Goal: Information Seeking & Learning: Learn about a topic

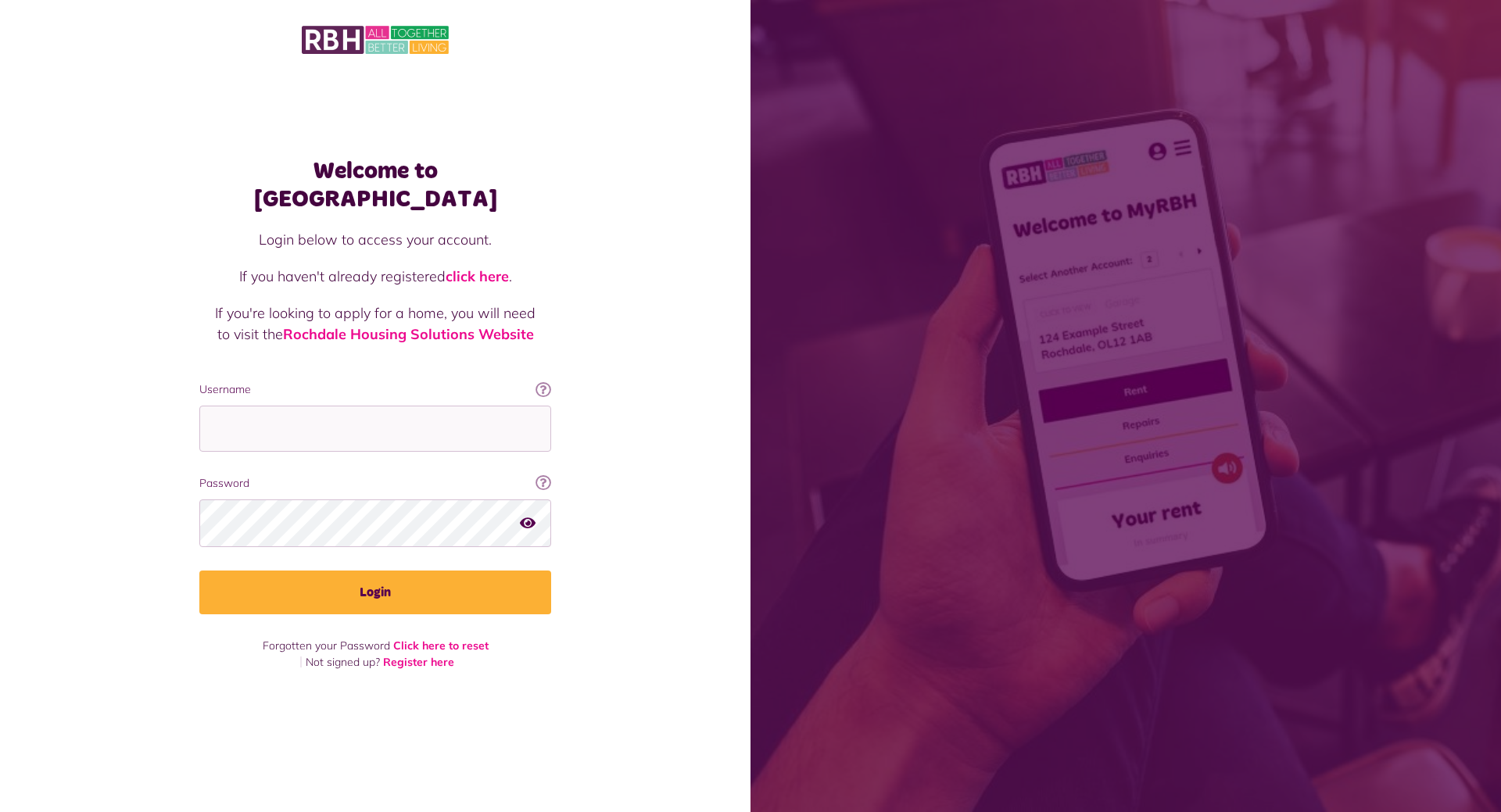
type input "**********"
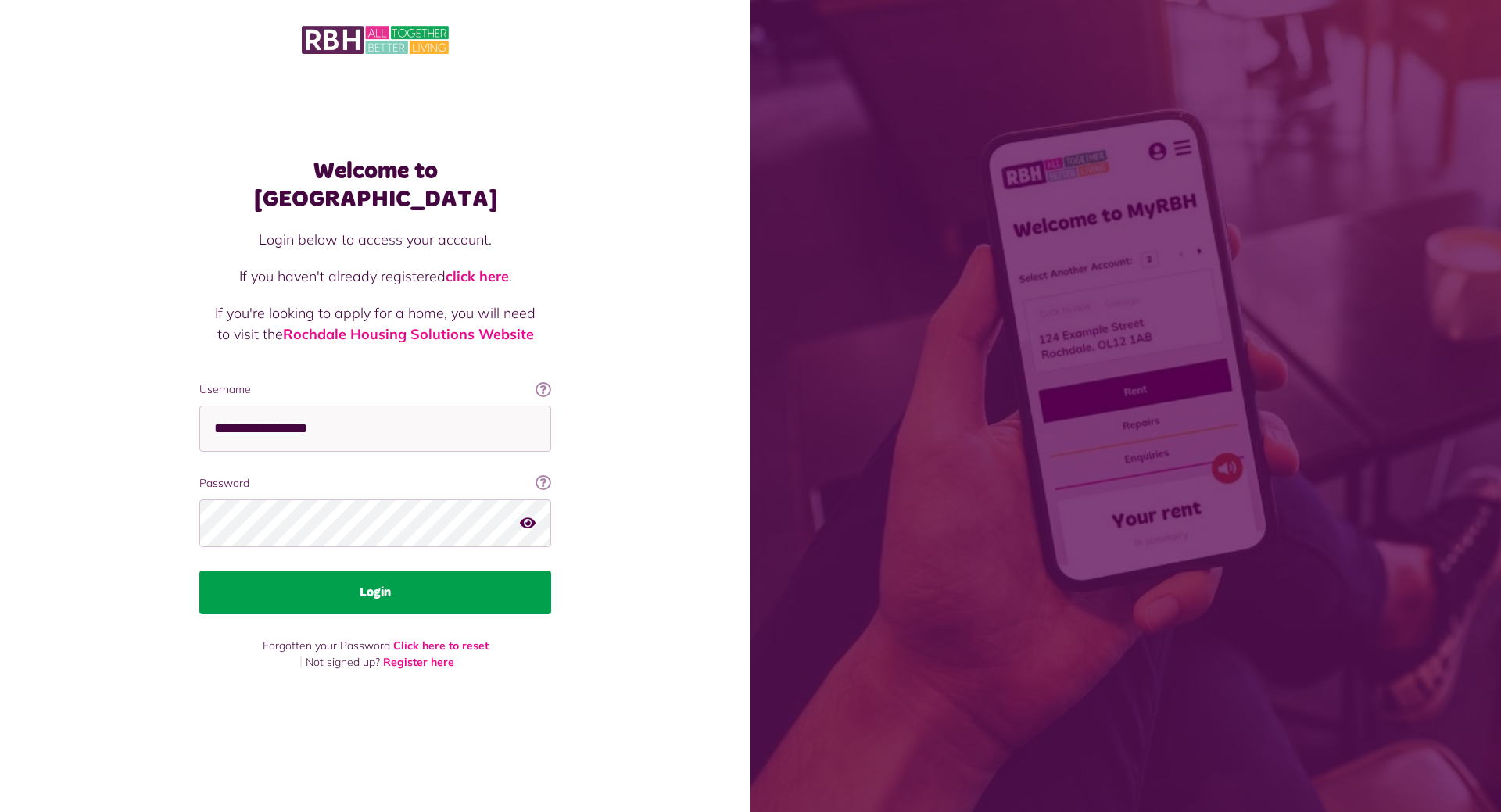
click at [409, 574] on button "Login" at bounding box center [375, 592] width 352 height 44
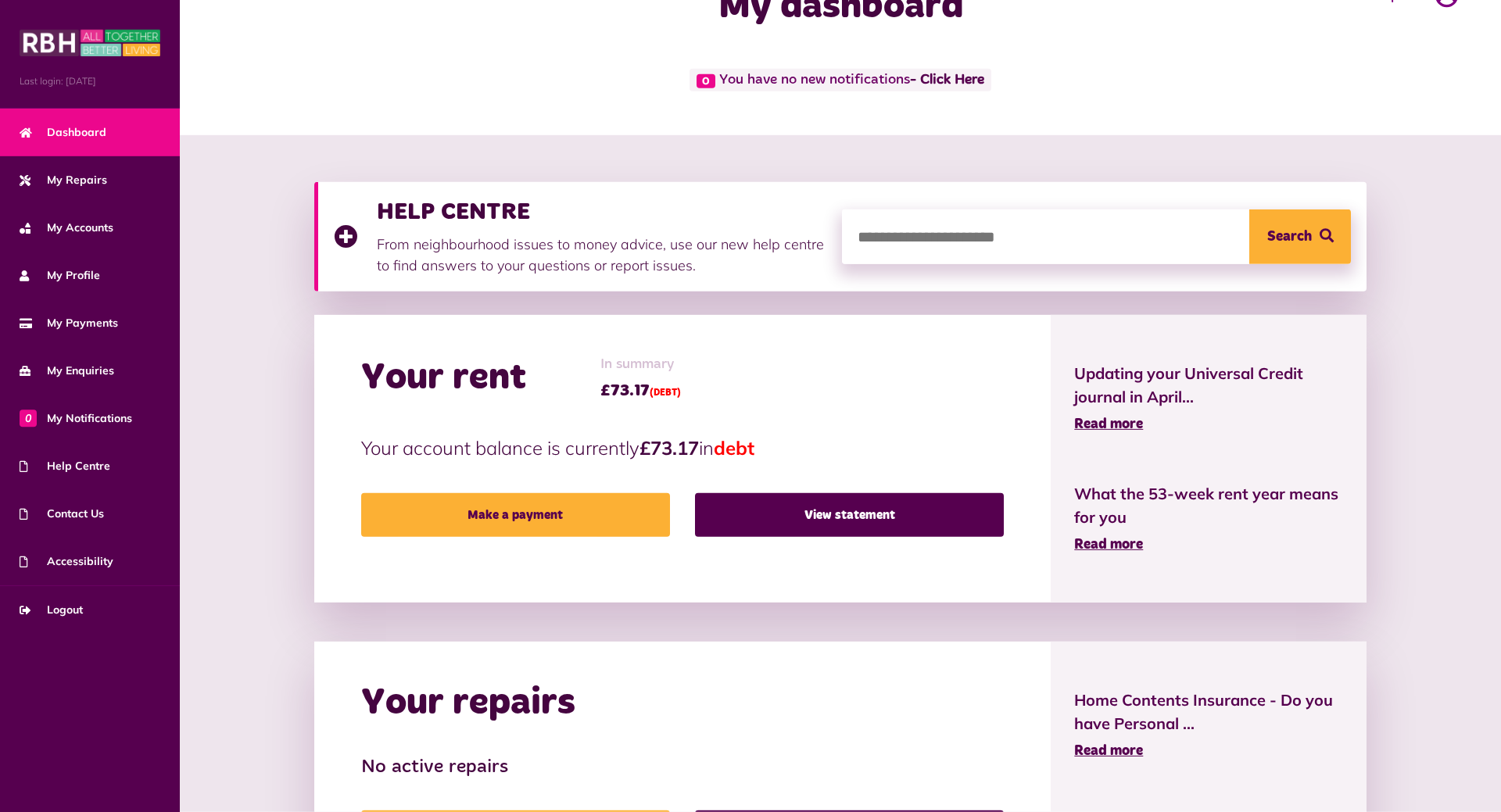
scroll to position [80, 0]
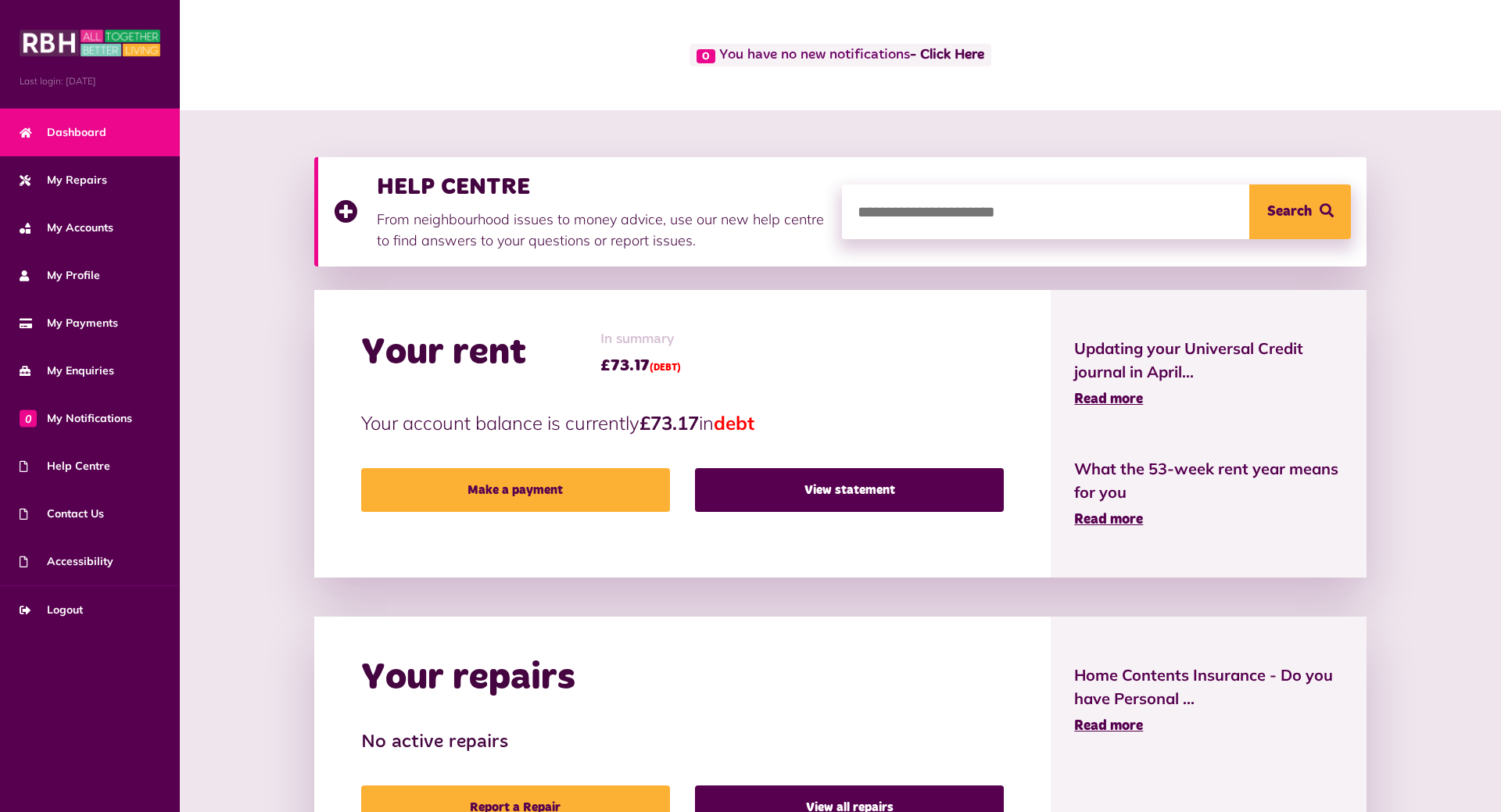
click at [932, 512] on div "Your rent In summary £73.17 (DEBT) Your account balance is currently £73.17 in …" at bounding box center [683, 434] width 737 height 288
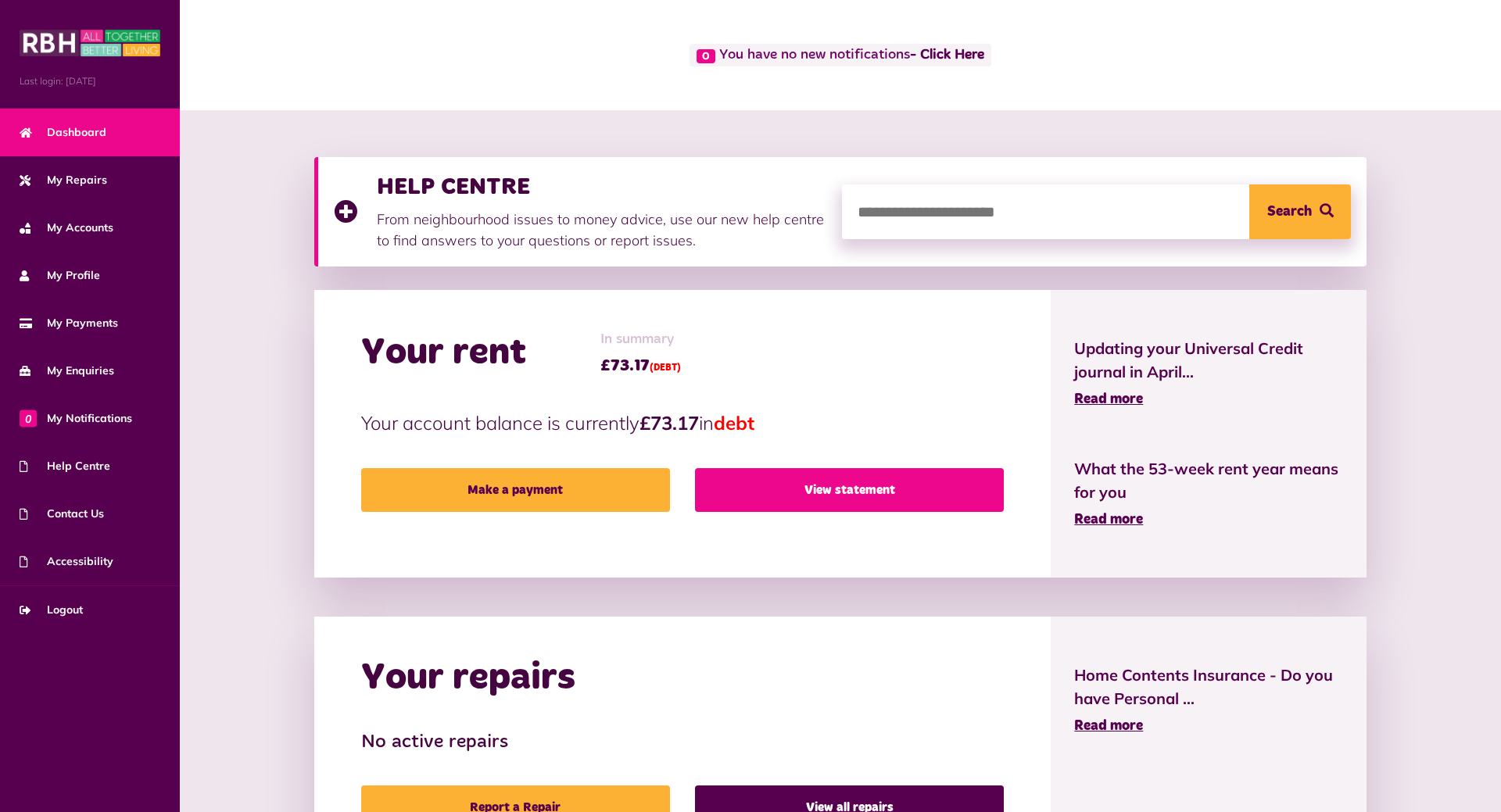
click at [911, 487] on link "View statement" at bounding box center [849, 490] width 309 height 44
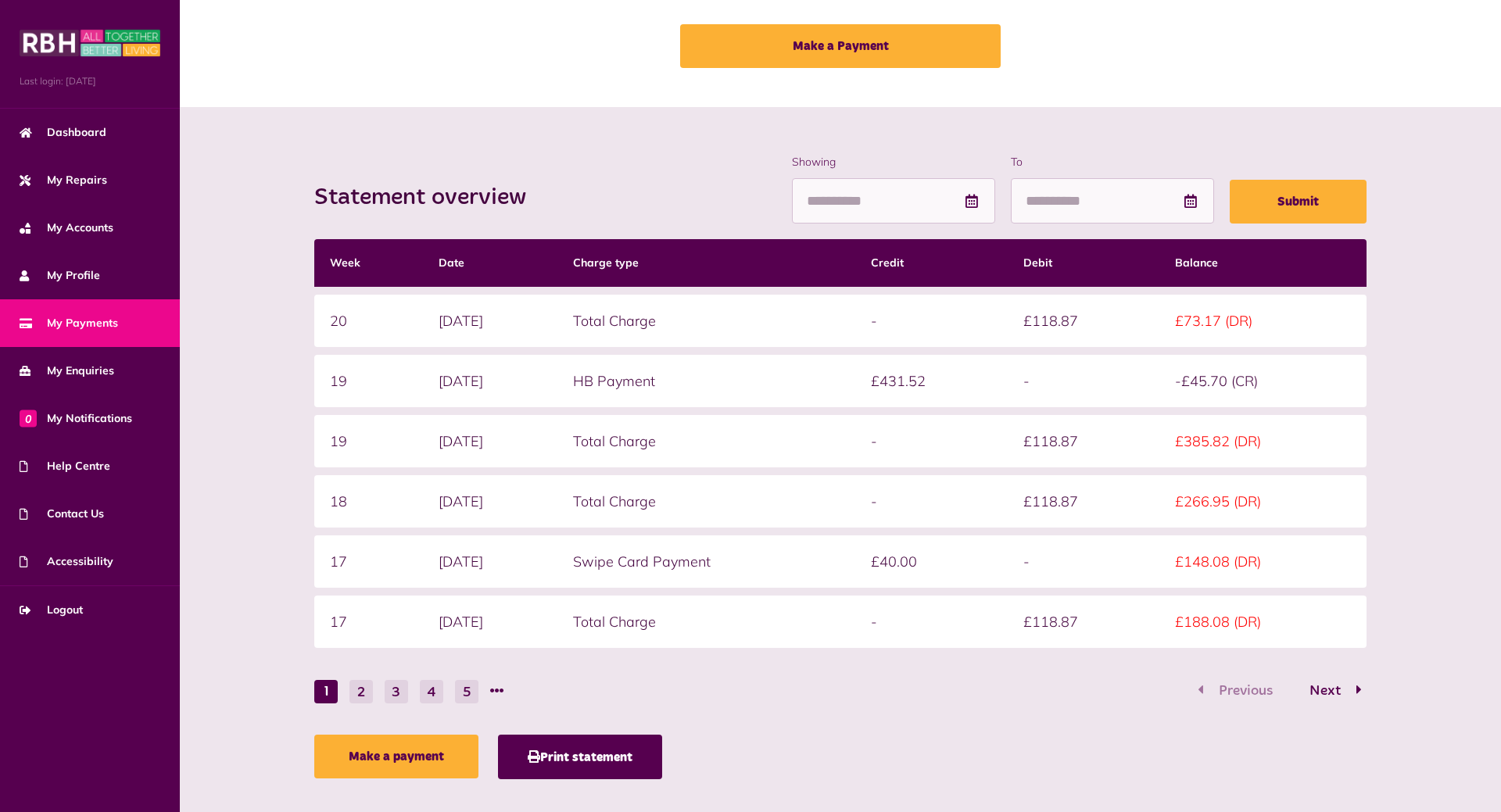
scroll to position [103, 0]
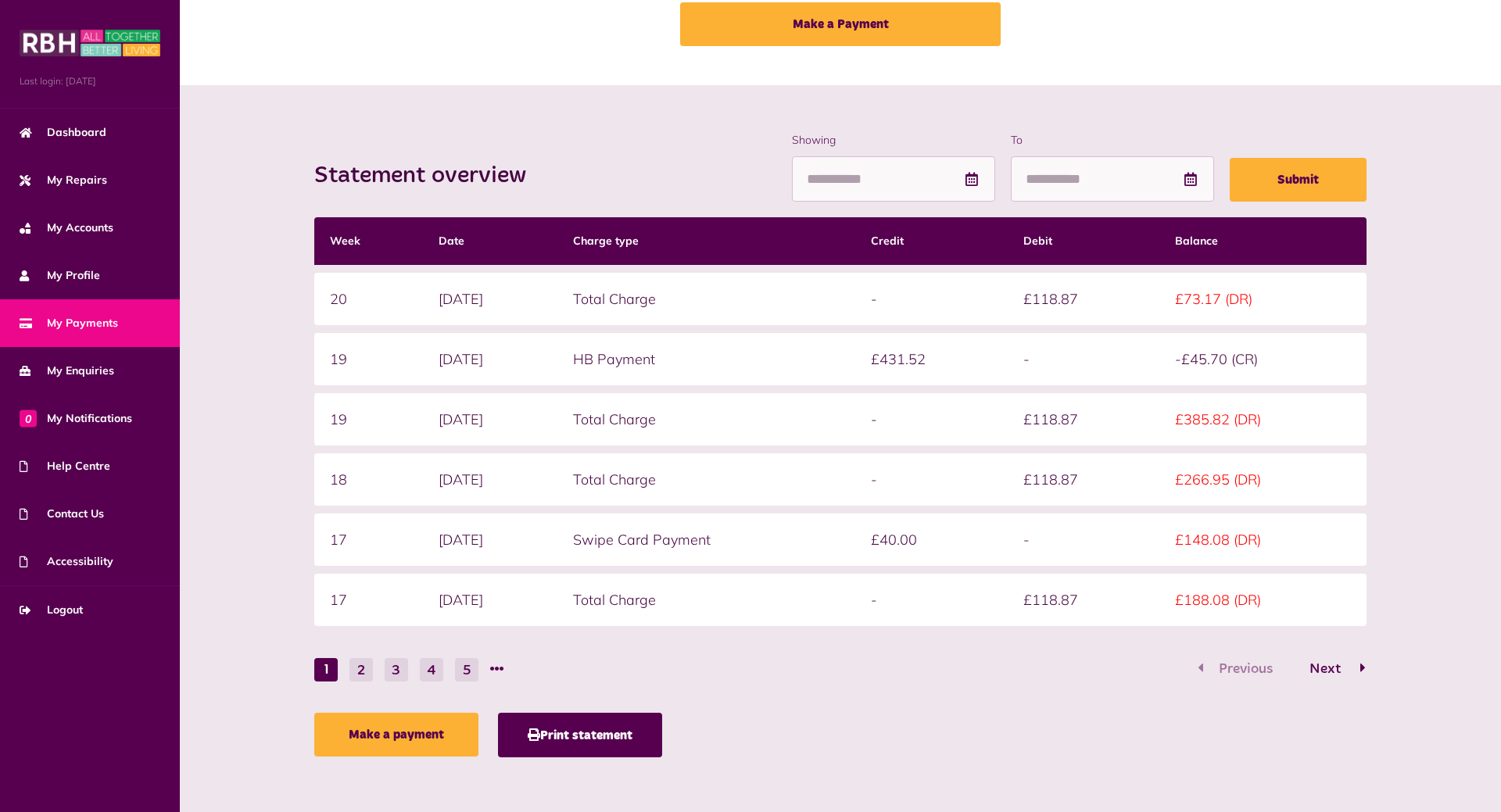
click at [1341, 668] on span "Next" at bounding box center [1325, 669] width 55 height 14
click at [1253, 671] on span "Previous" at bounding box center [1246, 669] width 77 height 14
click at [107, 377] on span "My Enquiries" at bounding box center [67, 371] width 95 height 17
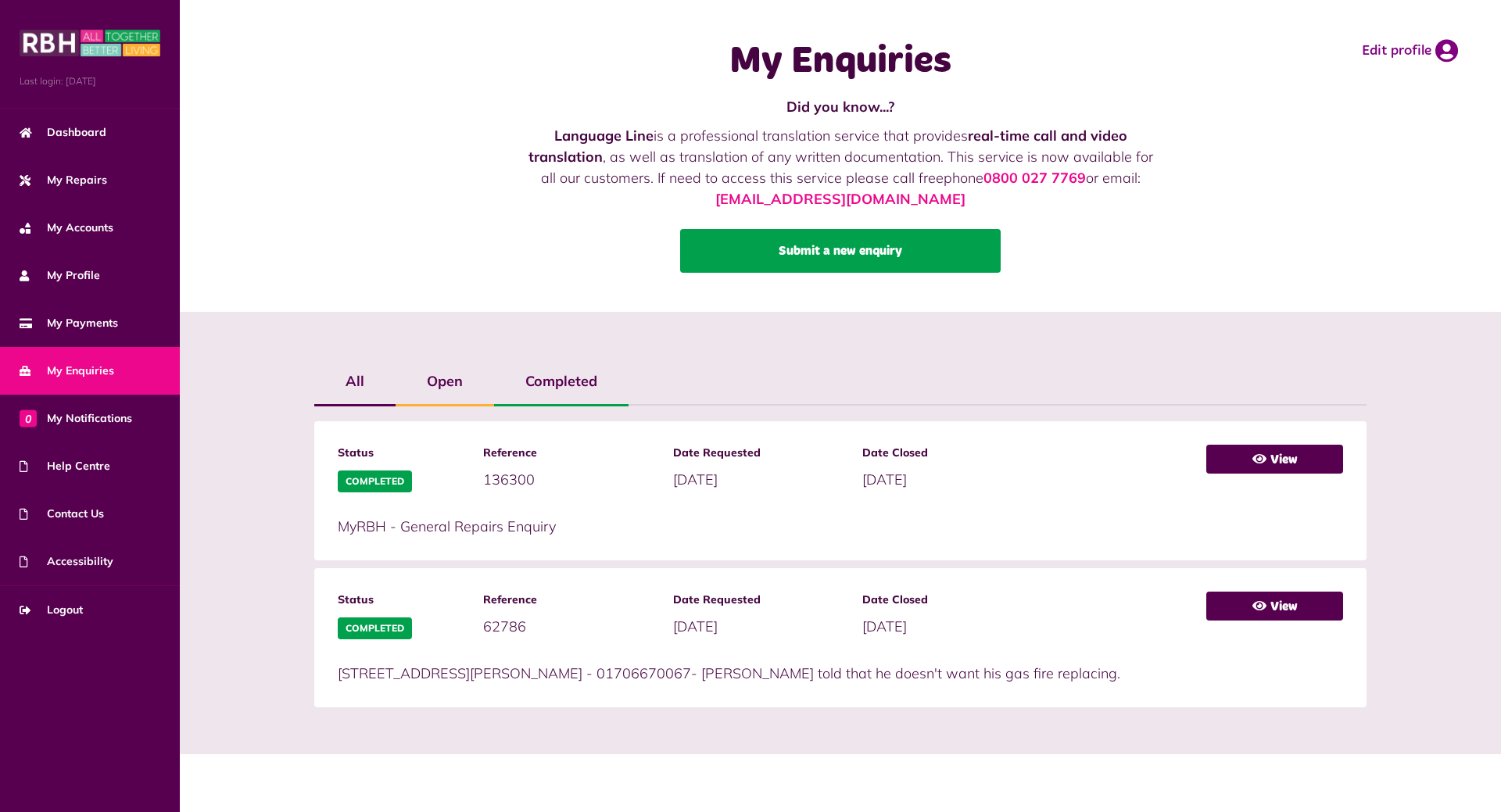
click at [893, 255] on link "Submit a new enquiry" at bounding box center [840, 250] width 320 height 44
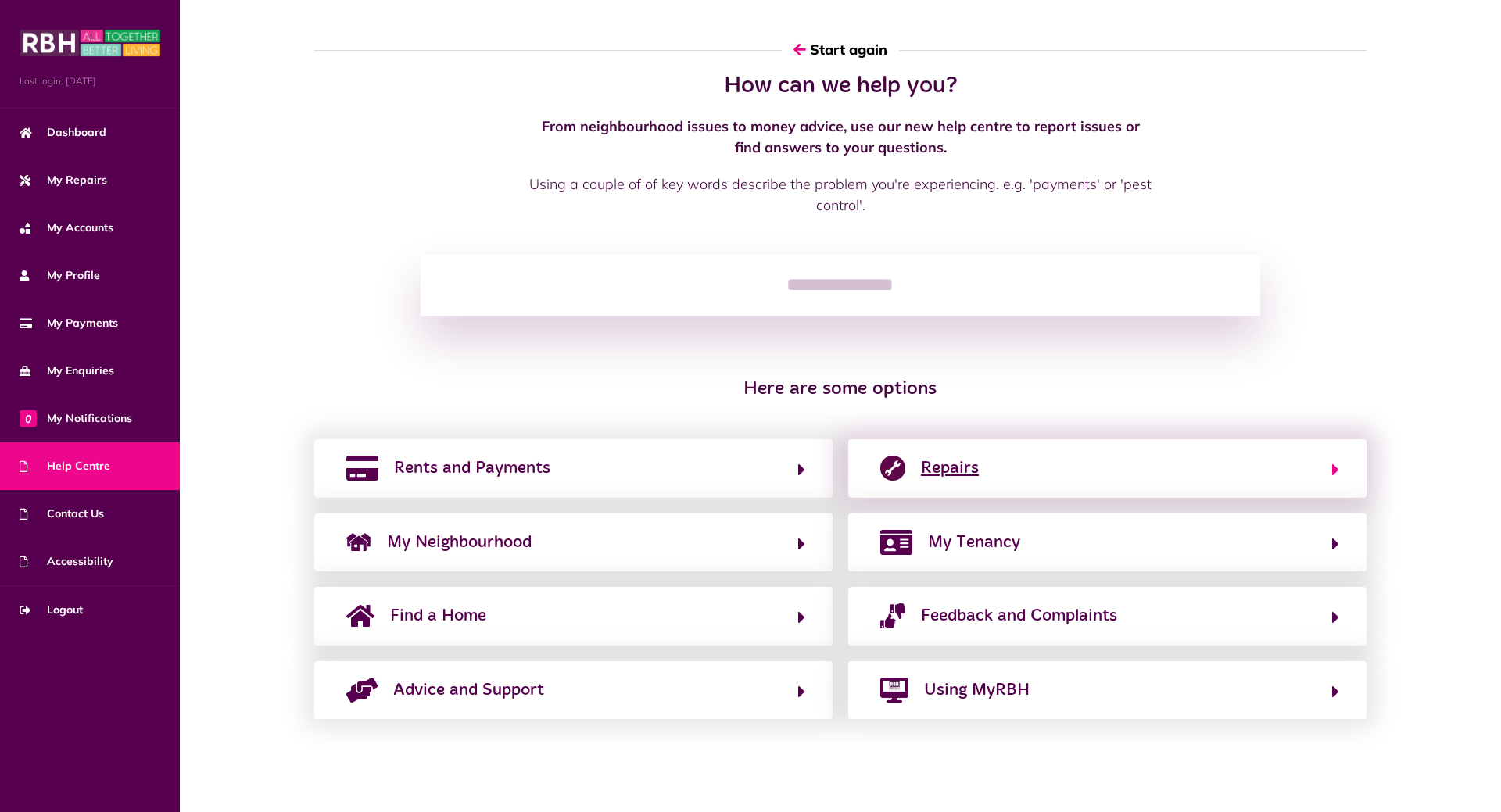
click at [1052, 475] on button "Repairs" at bounding box center [1107, 468] width 463 height 27
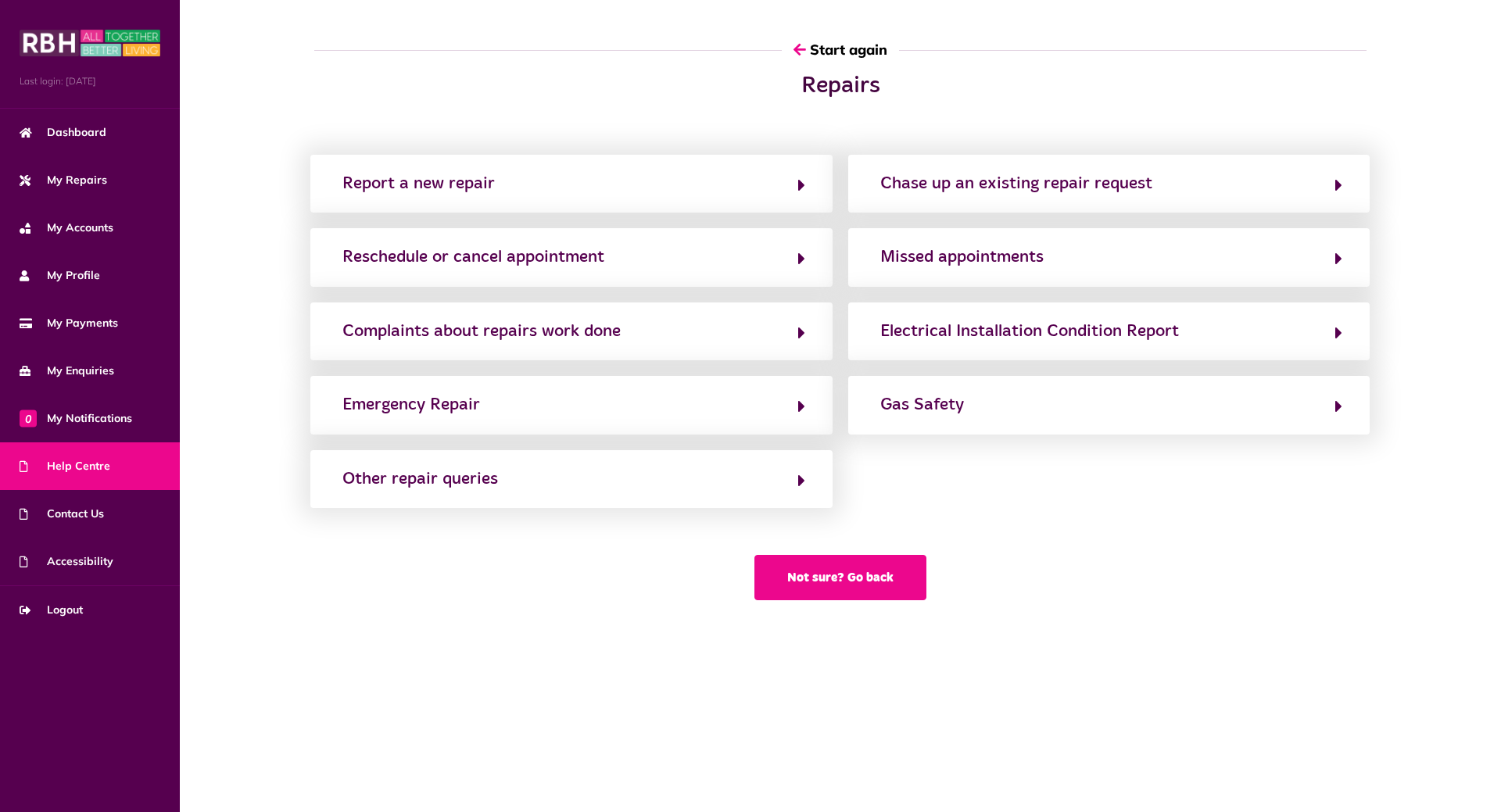
click at [889, 581] on button "Not sure? Go back" at bounding box center [840, 577] width 172 height 46
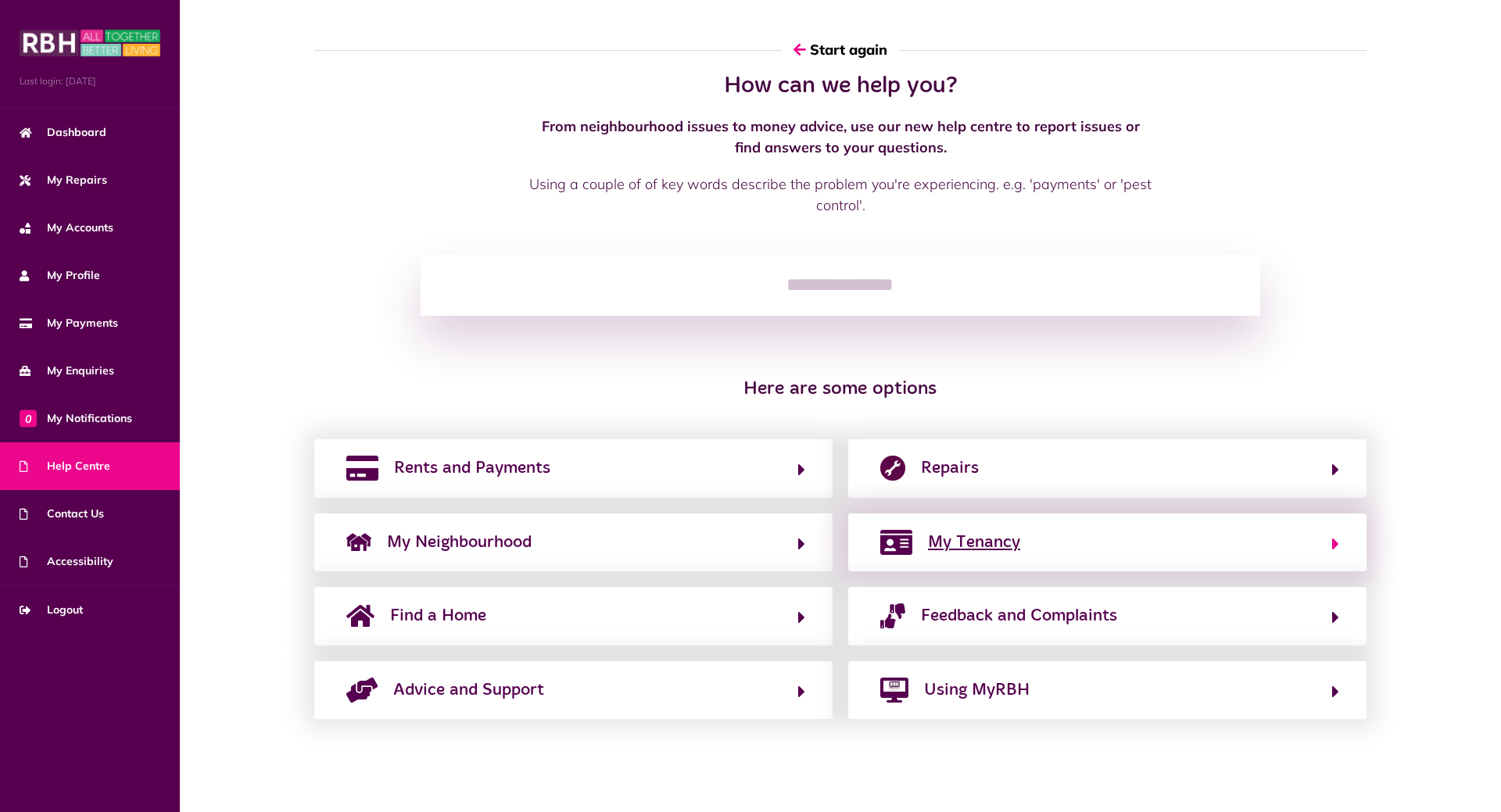
click at [945, 538] on span "My Tenancy" at bounding box center [973, 542] width 92 height 25
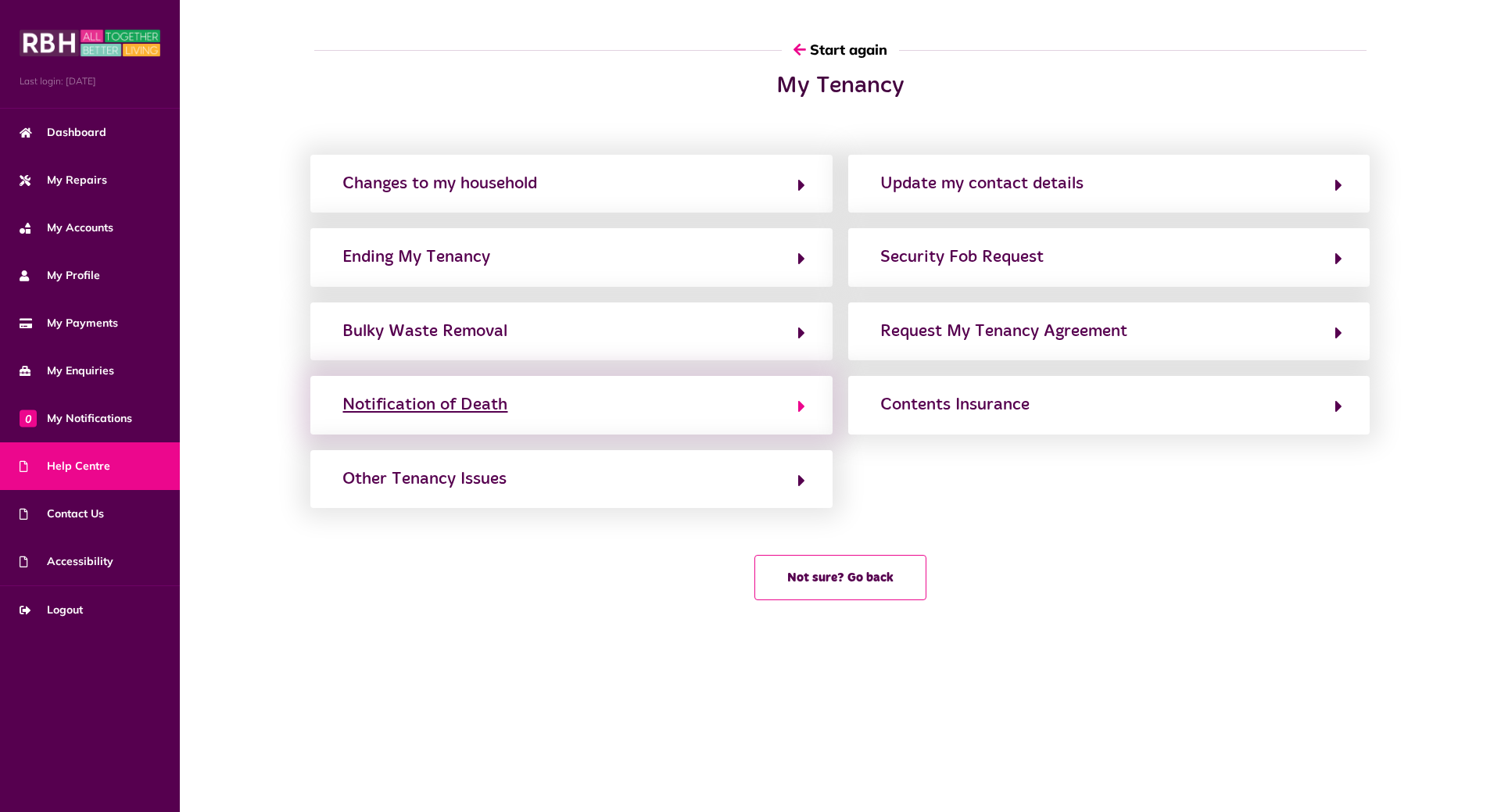
click at [800, 406] on icon "button" at bounding box center [801, 406] width 7 height 19
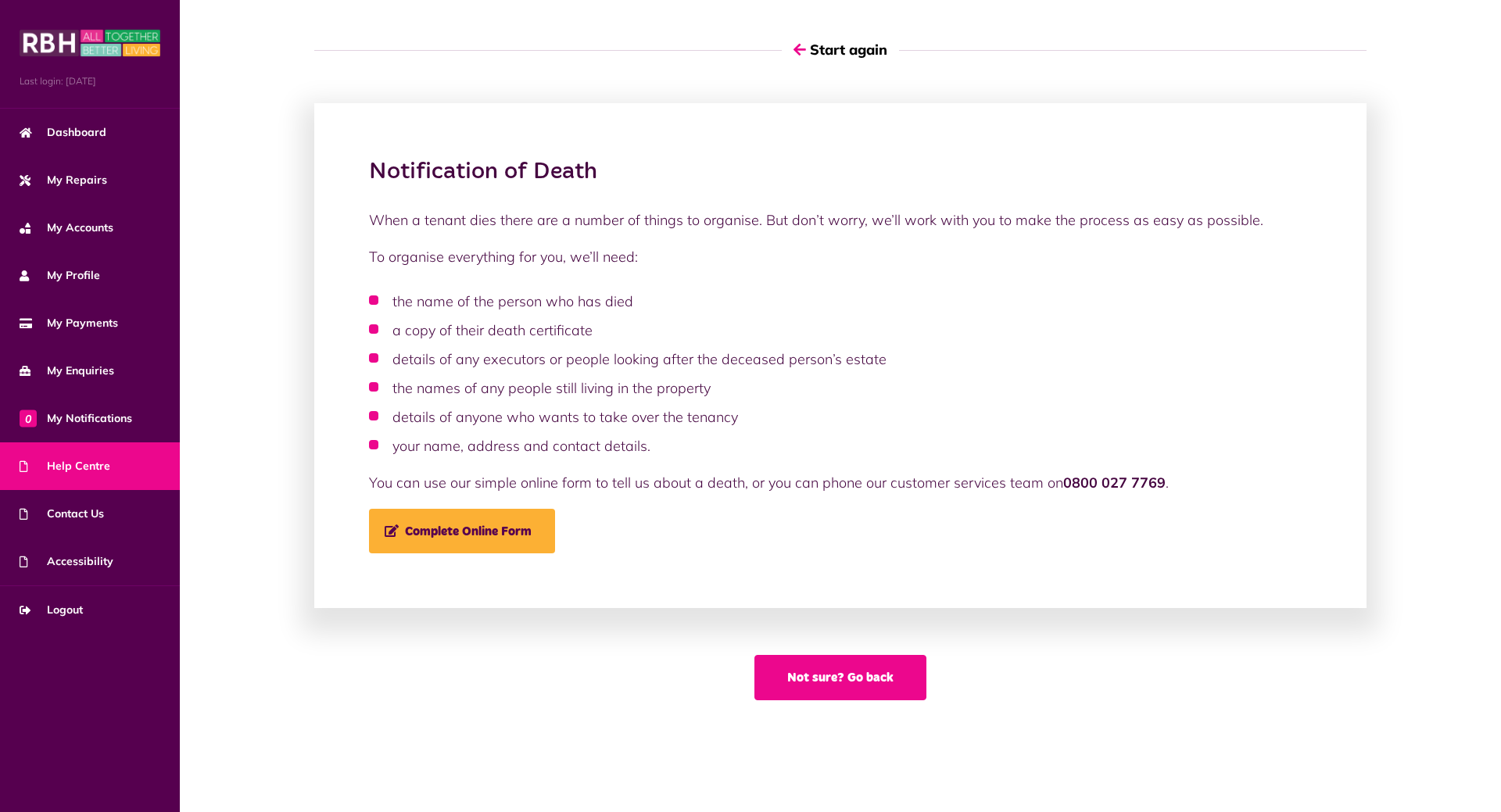
click at [868, 689] on button "Not sure? Go back" at bounding box center [840, 678] width 172 height 46
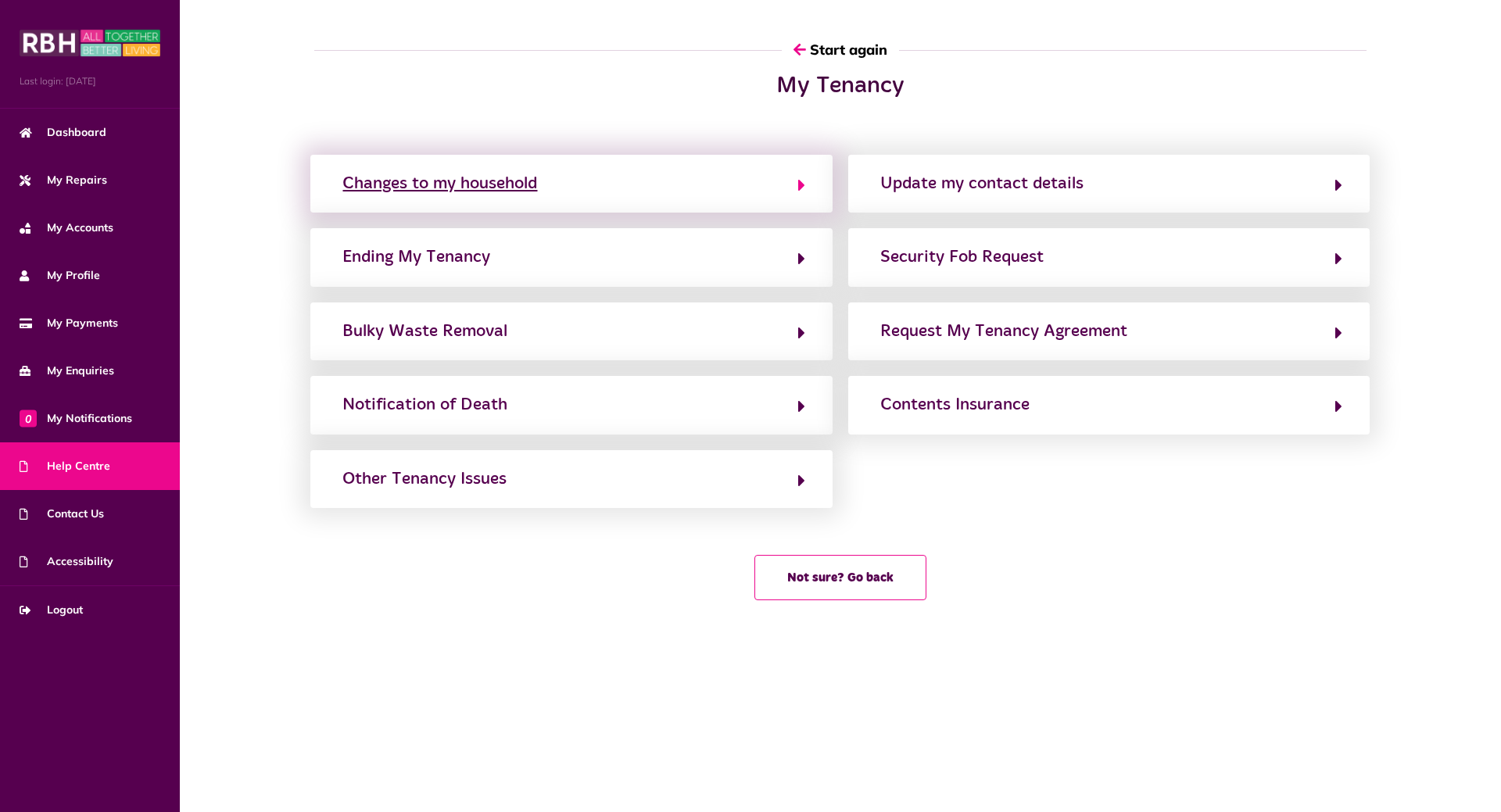
click at [778, 186] on button "Changes to my household" at bounding box center [571, 184] width 467 height 27
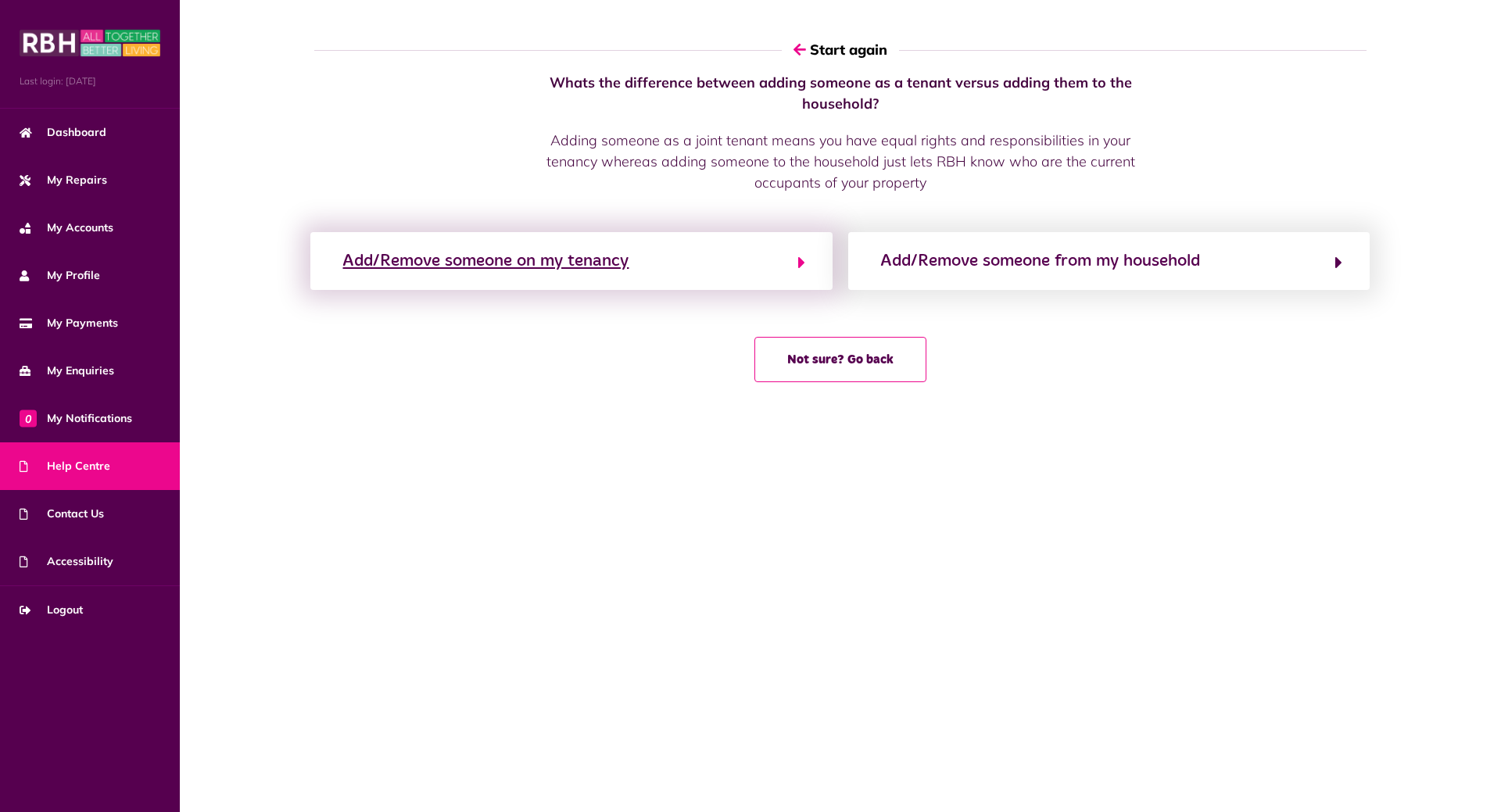
click at [662, 265] on button "Add/Remove someone on my tenancy" at bounding box center [571, 261] width 467 height 27
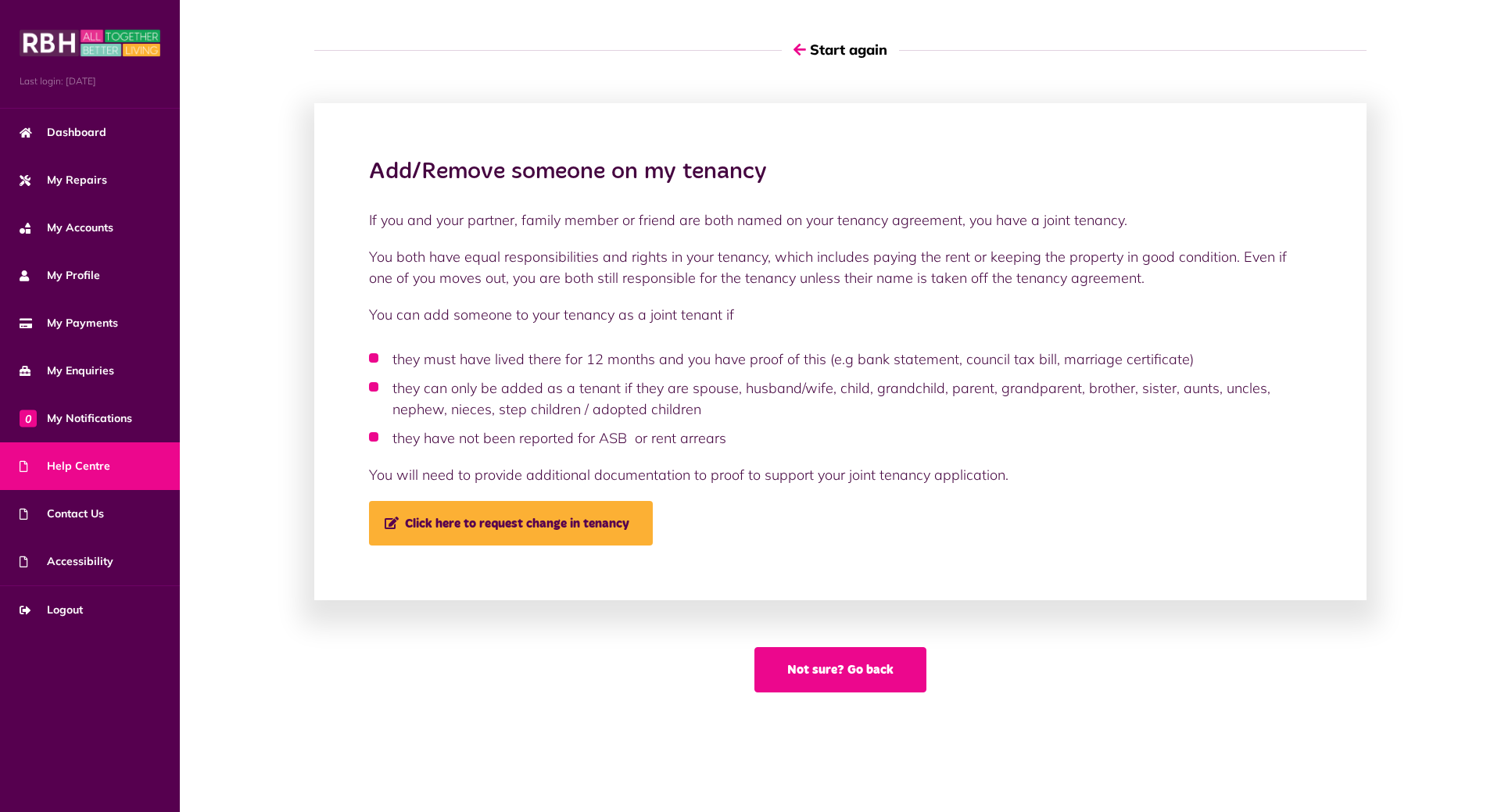
click at [893, 683] on button "Not sure? Go back" at bounding box center [840, 670] width 172 height 46
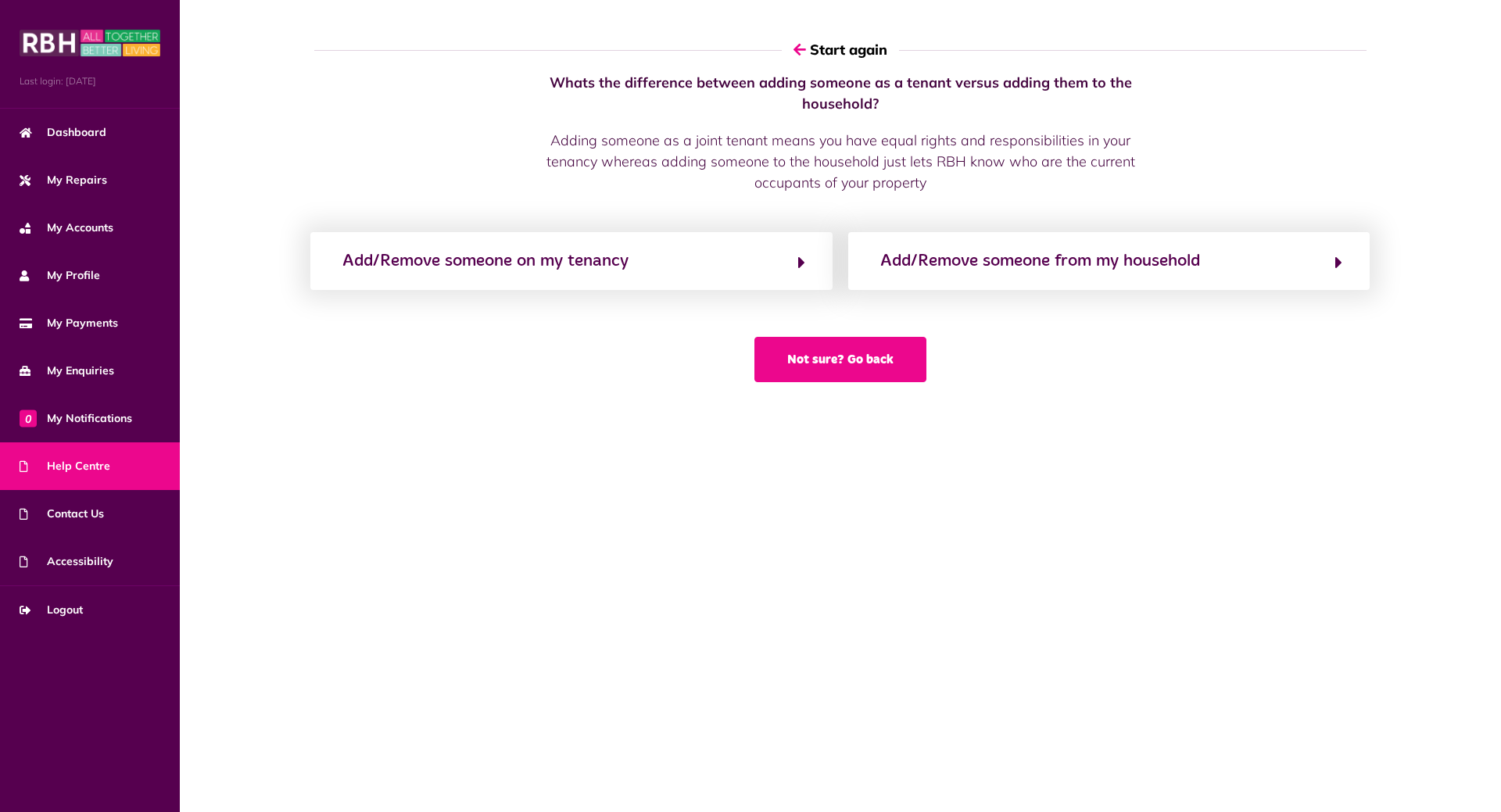
click at [881, 353] on button "Not sure? Go back" at bounding box center [840, 359] width 172 height 46
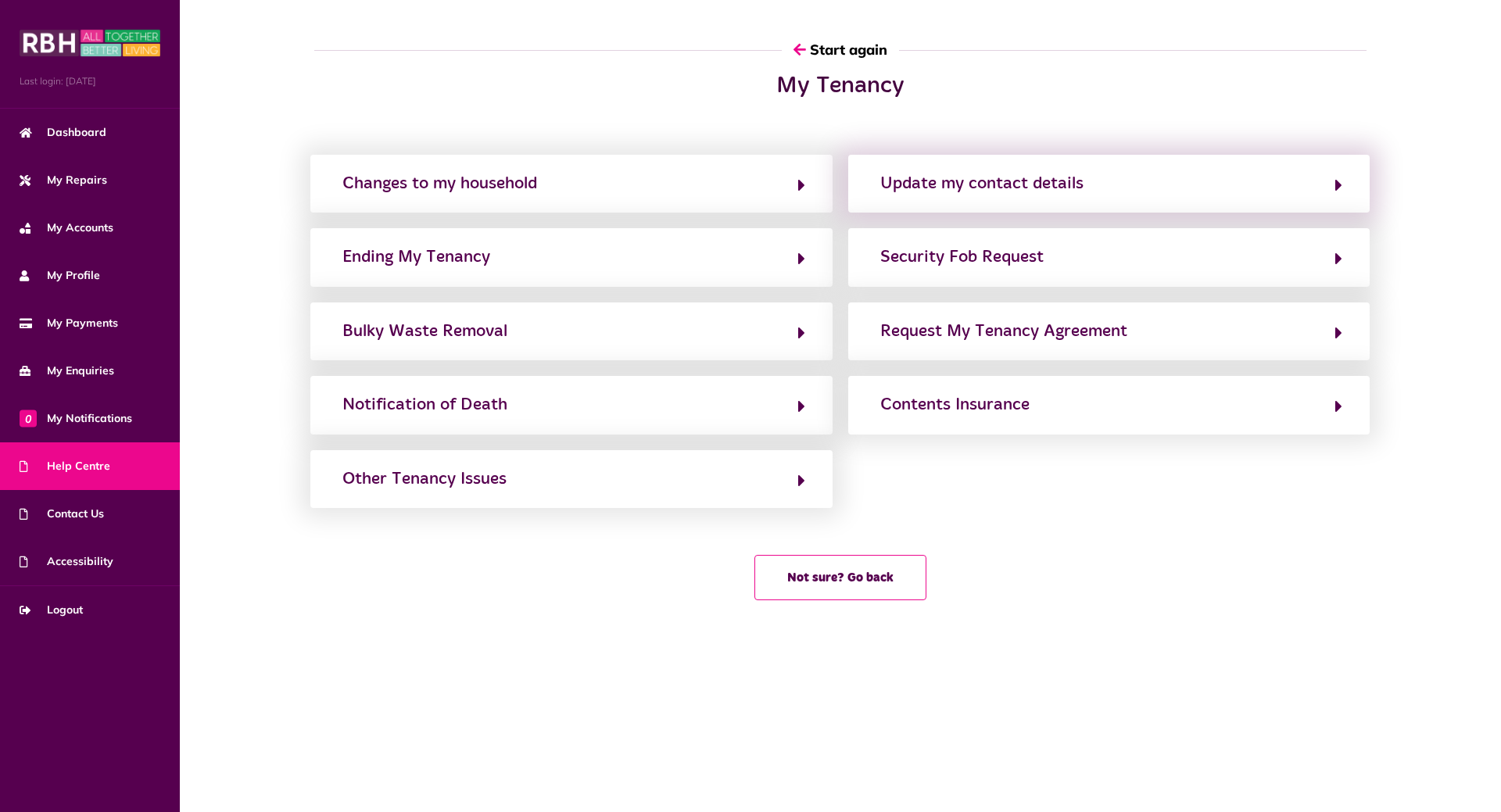
click at [994, 205] on div "Update my contact details" at bounding box center [1109, 184] width 522 height 58
click at [988, 193] on div "Update my contact details" at bounding box center [982, 184] width 203 height 25
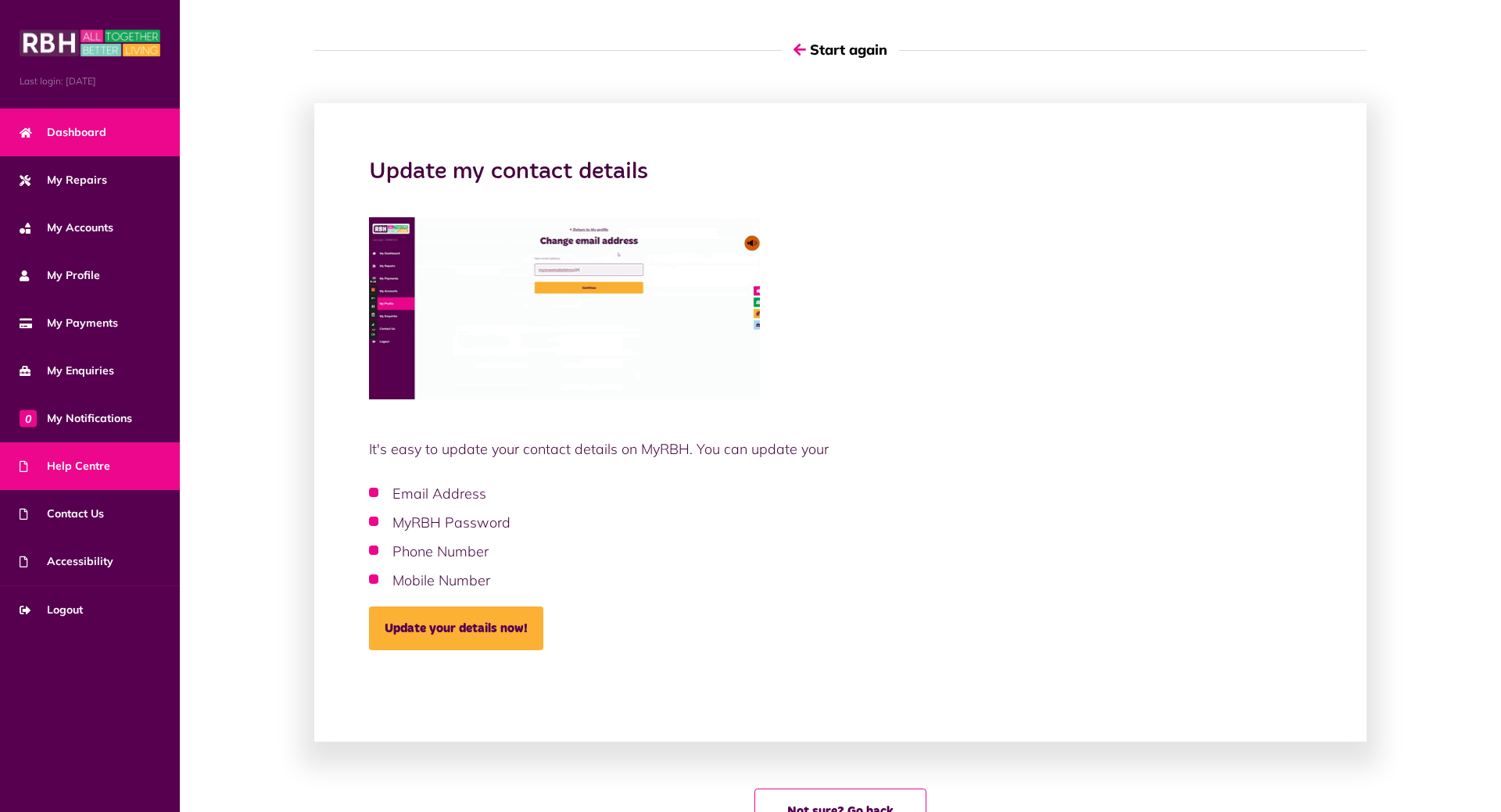
click at [72, 129] on span "Dashboard" at bounding box center [62, 132] width 87 height 17
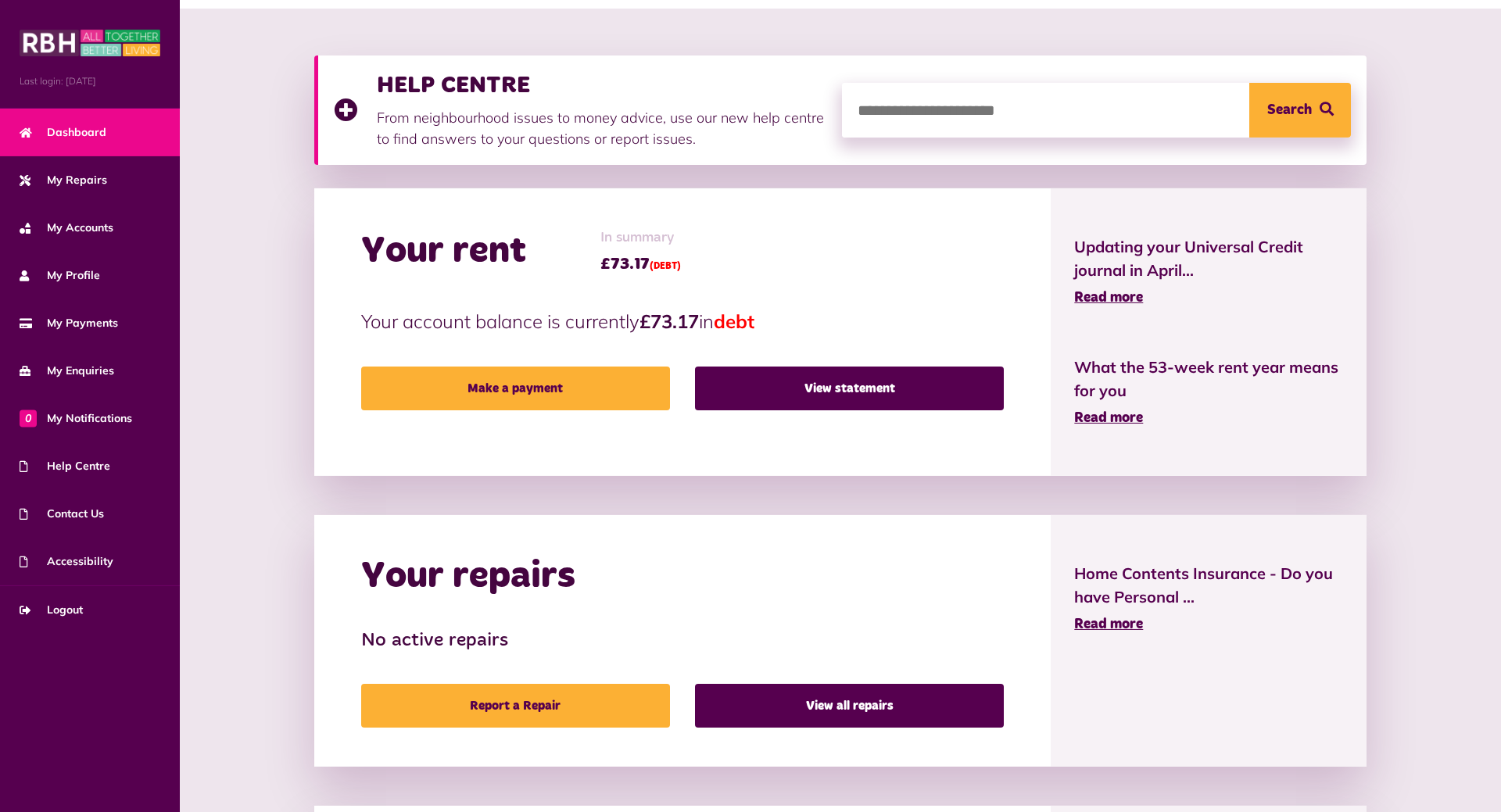
scroll to position [240, 0]
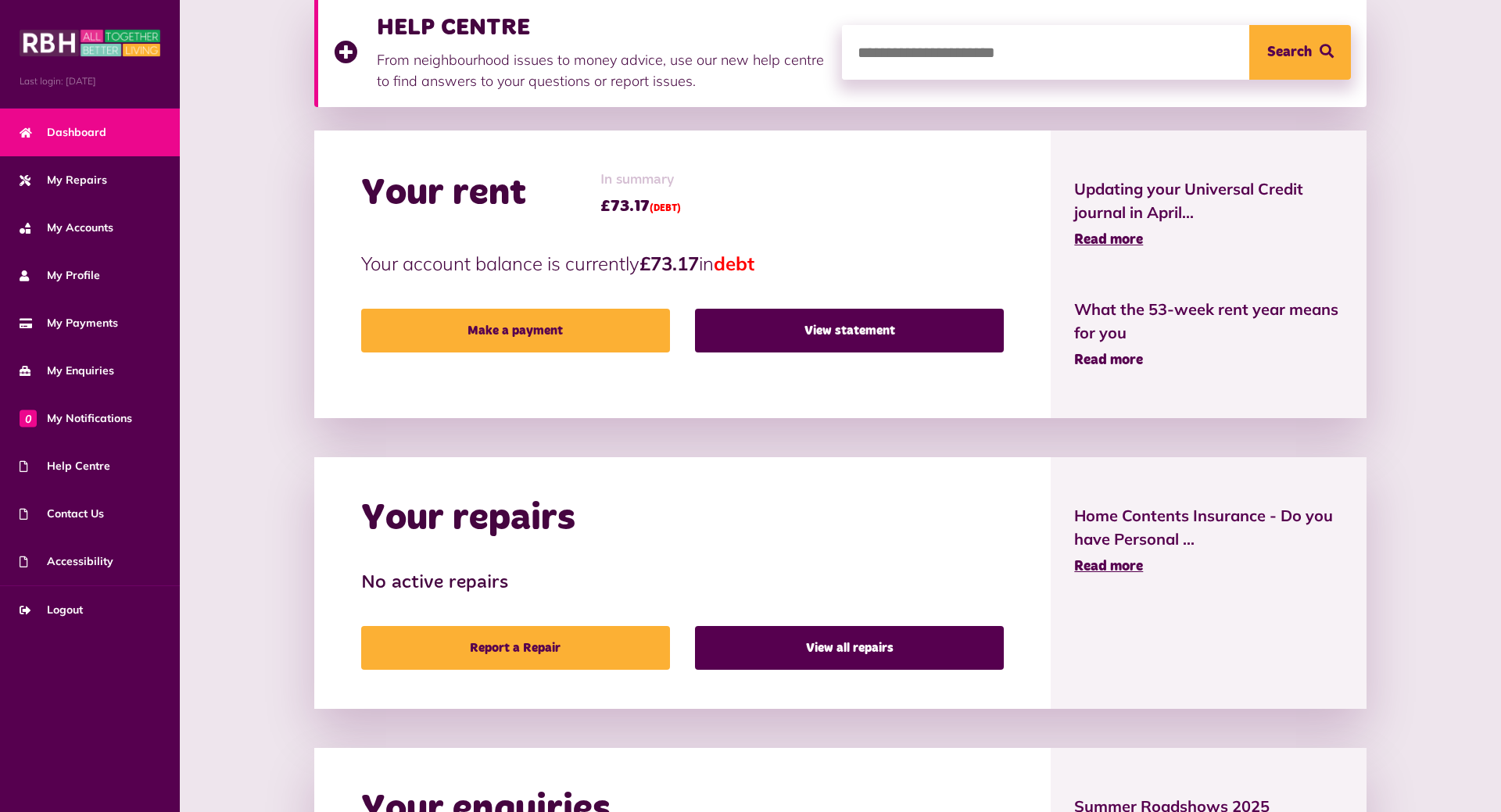
click at [1102, 363] on span "Read more" at bounding box center [1108, 360] width 69 height 14
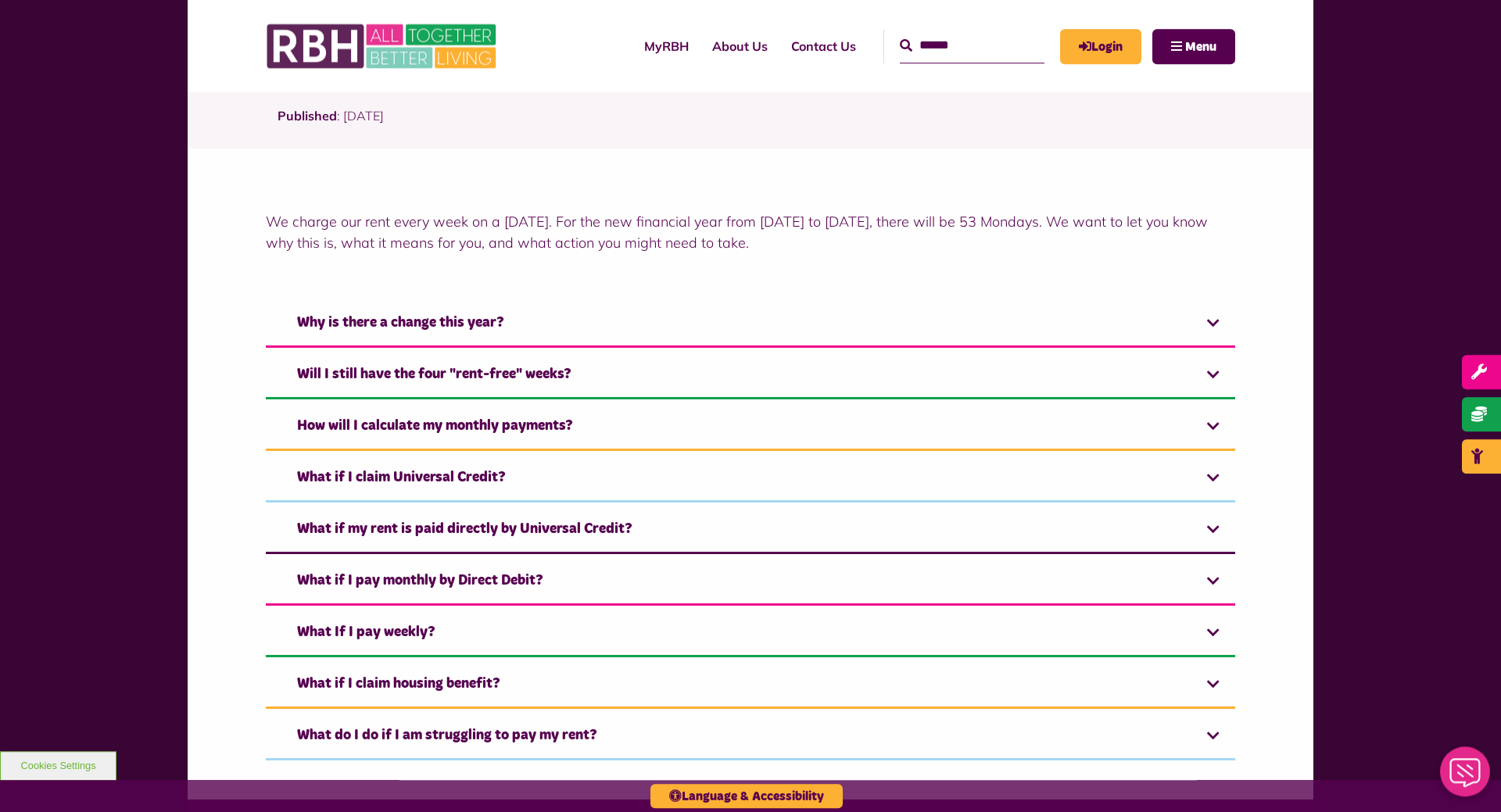
scroll to position [478, 0]
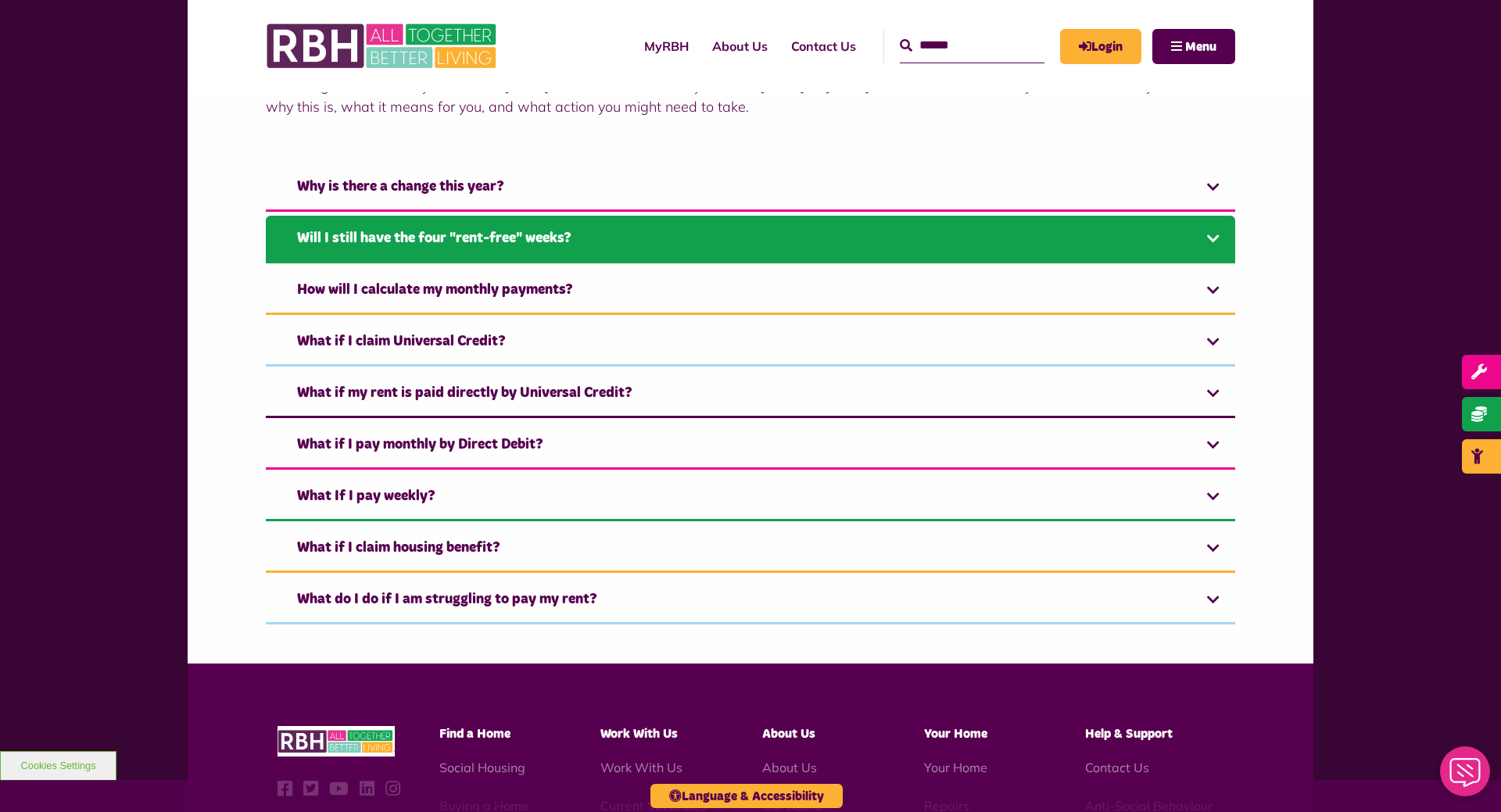
click at [1214, 244] on link "Will I still have the four "rent-free" weeks?" at bounding box center [750, 239] width 969 height 47
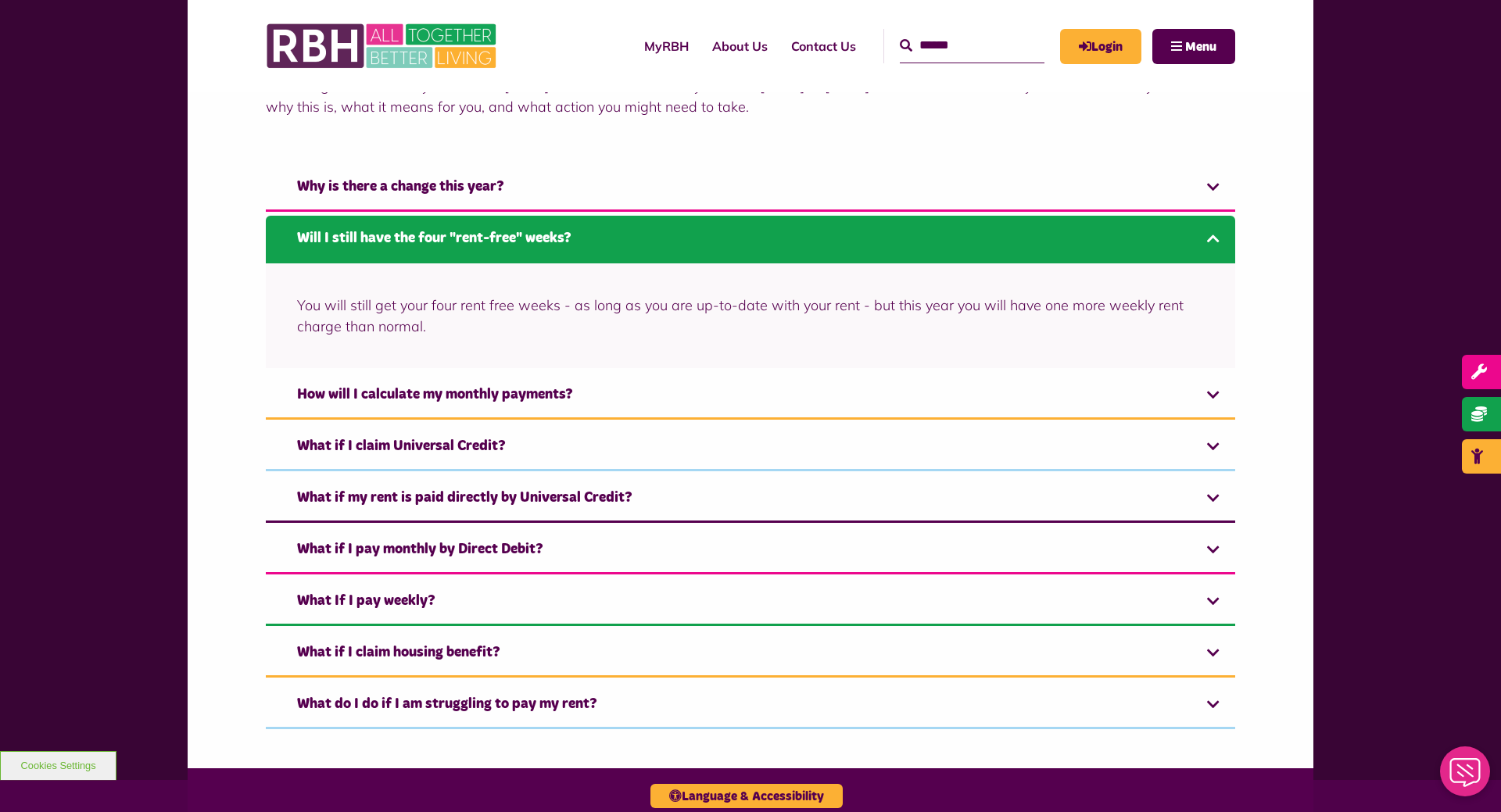
click at [1214, 244] on link "Will I still have the four "rent-free" weeks?" at bounding box center [750, 239] width 969 height 47
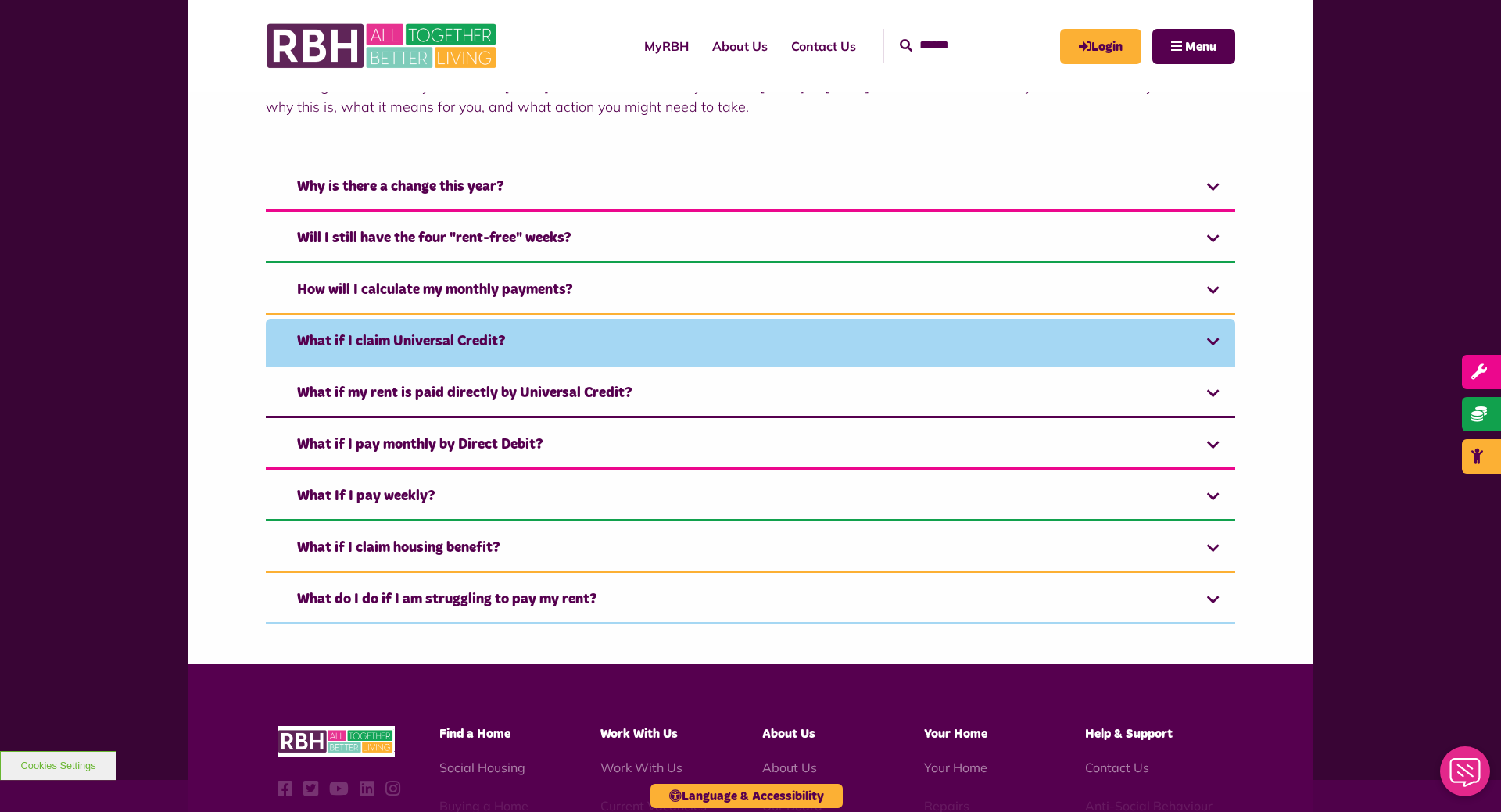
click at [1212, 341] on link "What if I claim Universal Credit?" at bounding box center [750, 342] width 969 height 47
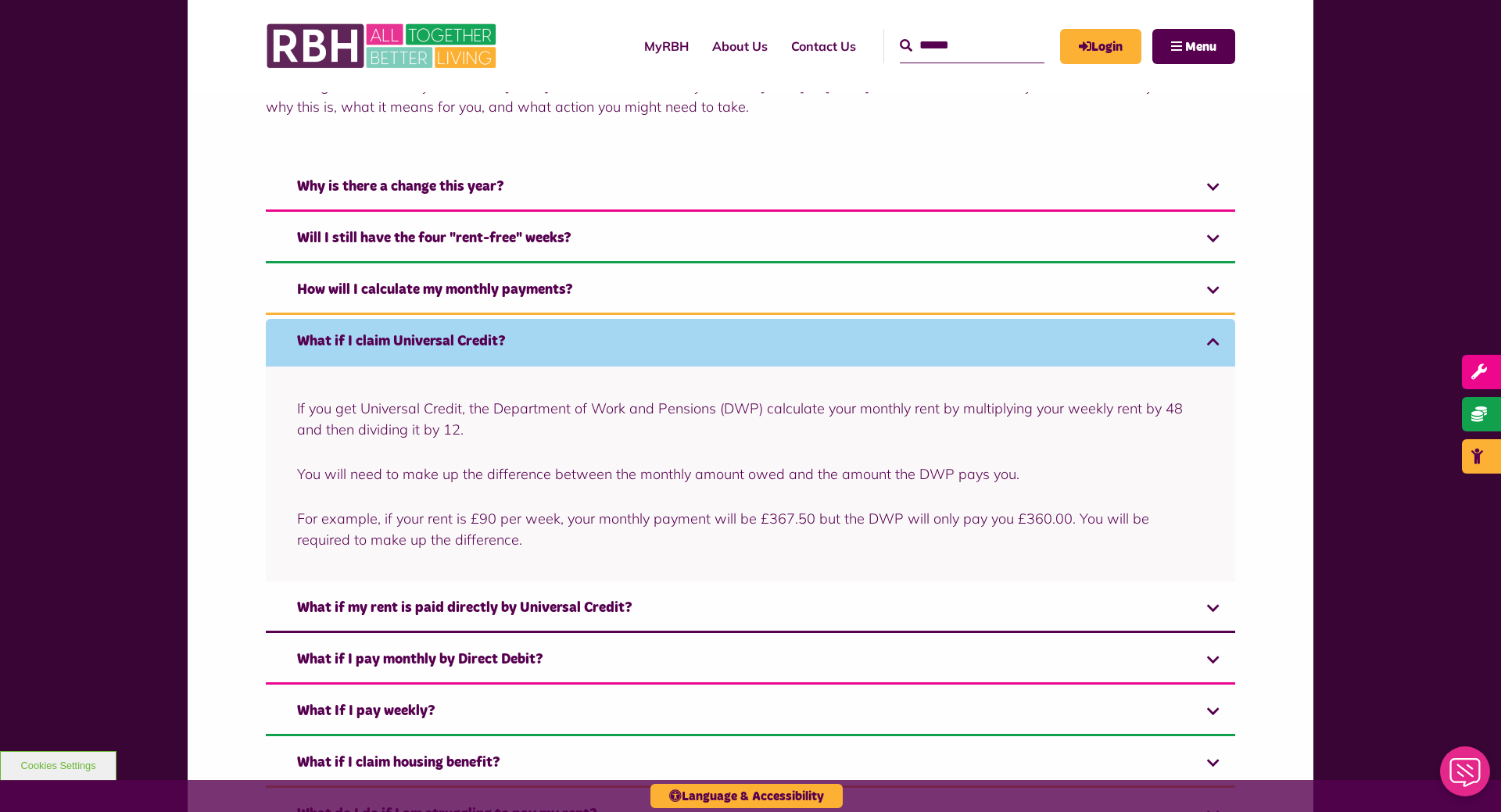
click at [1211, 342] on link "What if I claim Universal Credit?" at bounding box center [750, 342] width 969 height 47
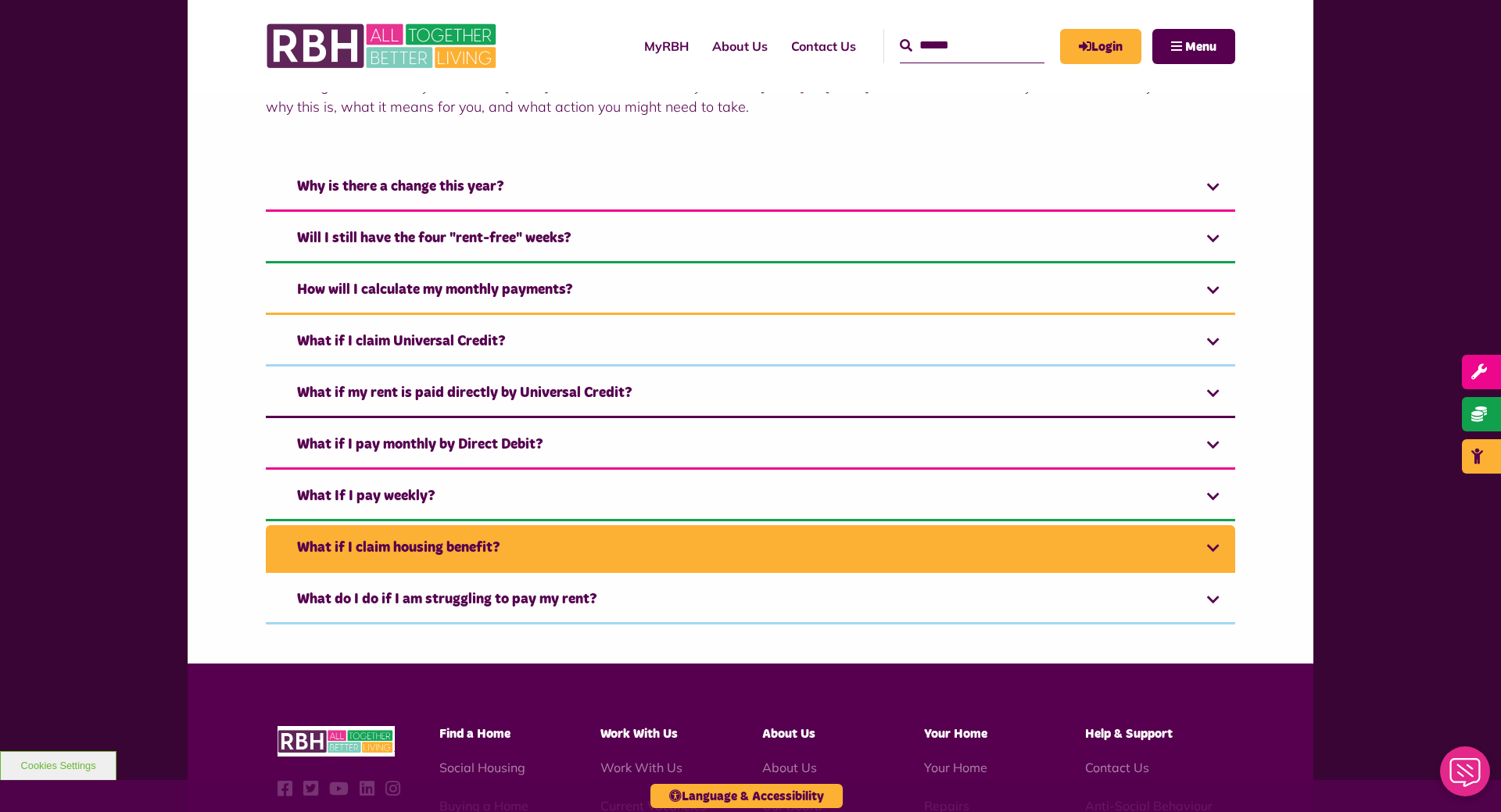
click at [1210, 552] on link "What if I claim housing benefit?" at bounding box center [750, 549] width 969 height 47
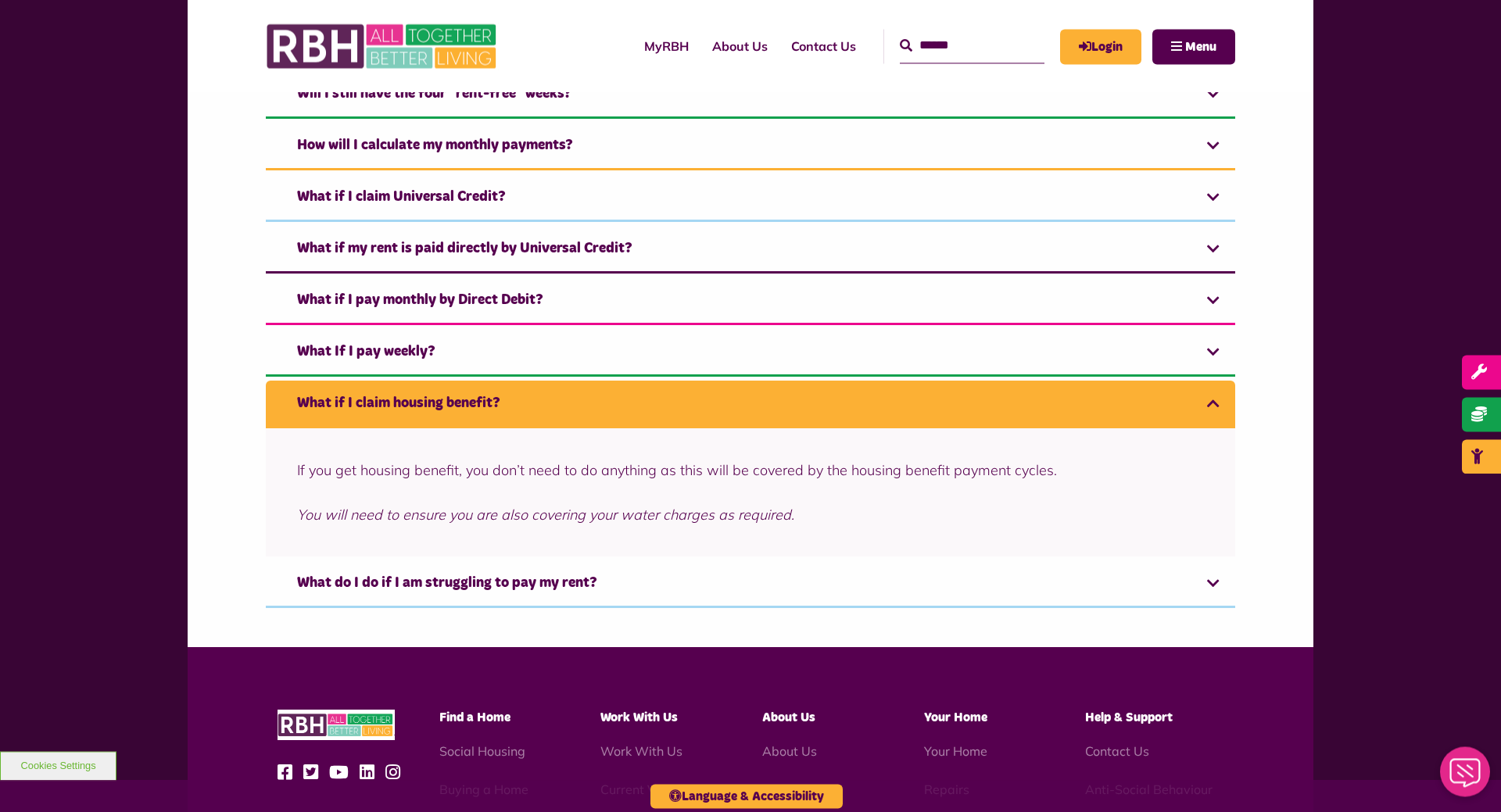
scroll to position [638, 0]
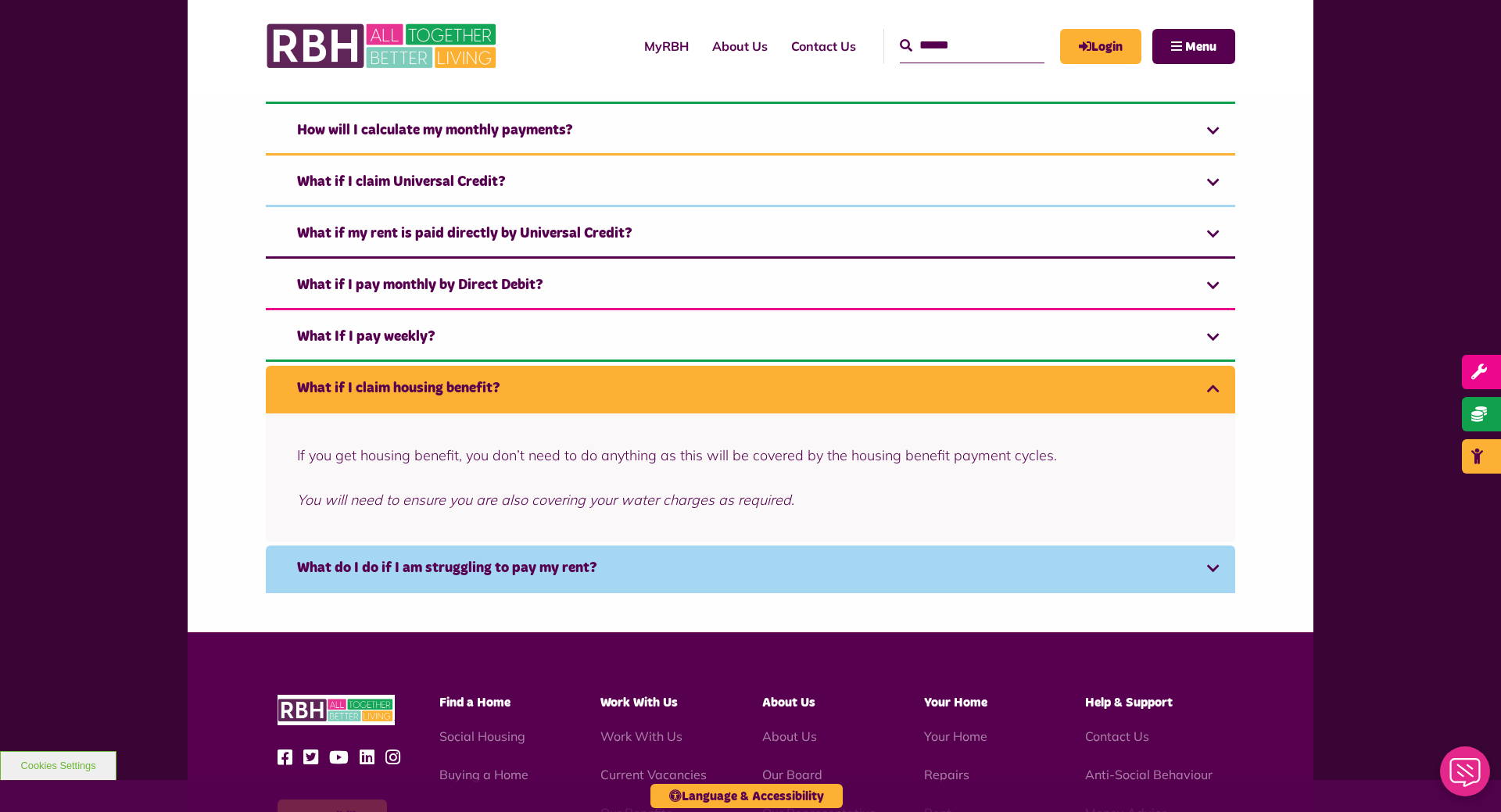
click at [1221, 565] on link "What do I do if I am struggling to pay my rent?" at bounding box center [750, 569] width 969 height 47
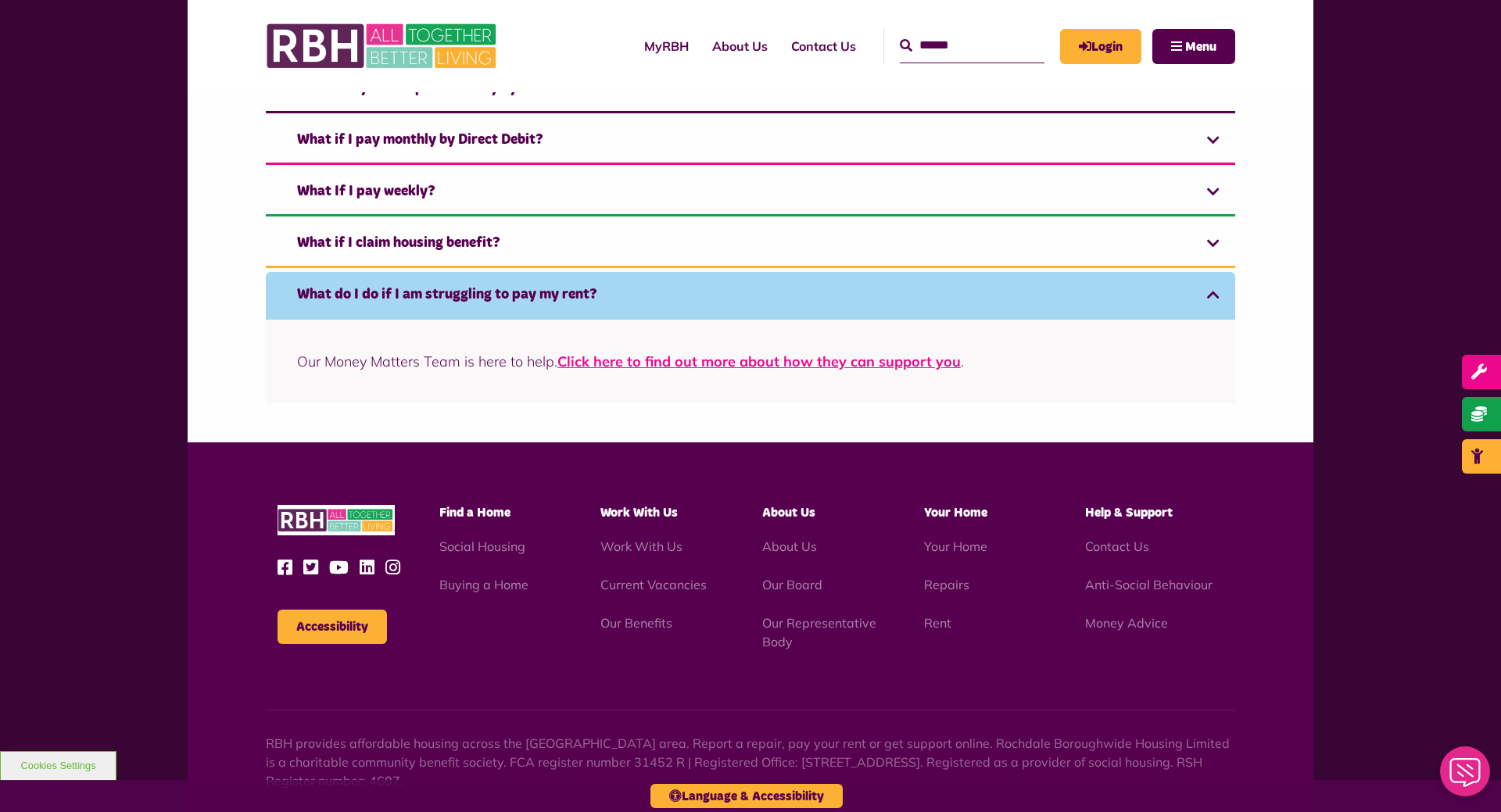
scroll to position [877, 0]
